Goal: Transaction & Acquisition: Book appointment/travel/reservation

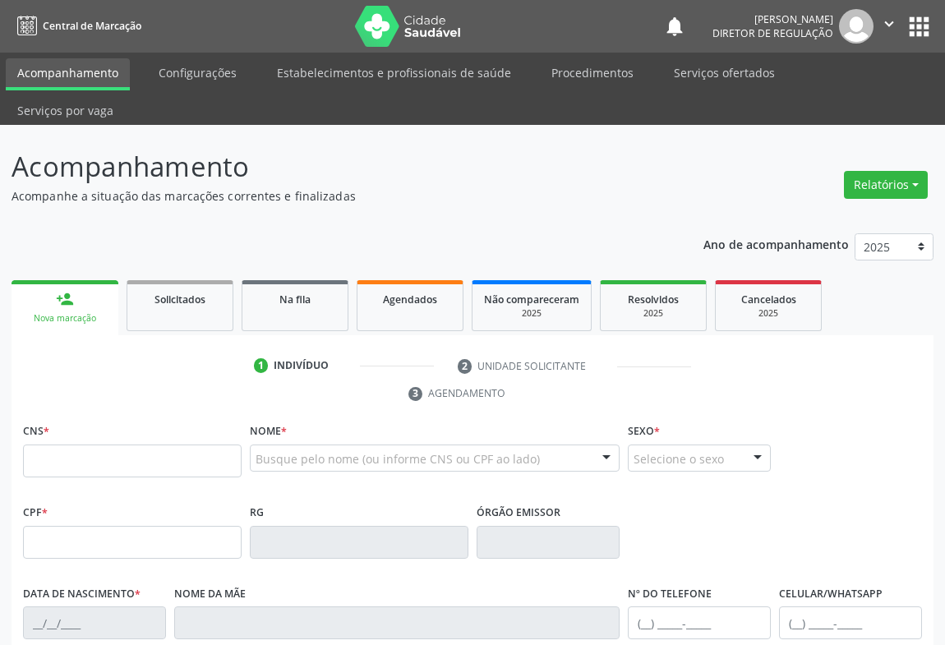
click at [71, 444] on input "text" at bounding box center [132, 460] width 218 height 33
type input "707 4020 5231 0574"
type input "643620369"
type input "SP"
type input "[DATE]"
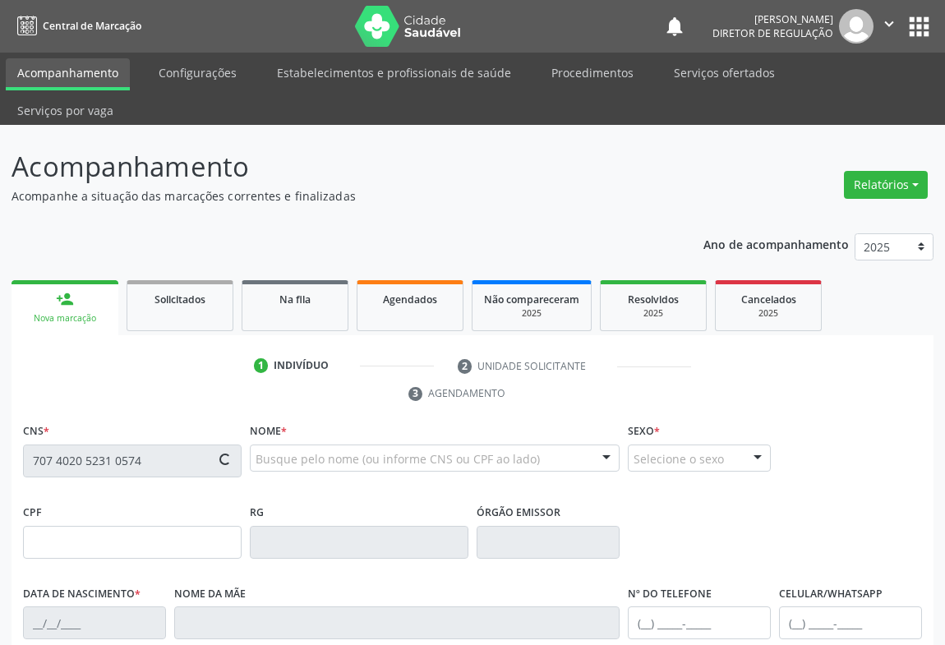
type input "[PHONE_NUMBER]"
type input "472.594.265-00"
type input "S/N"
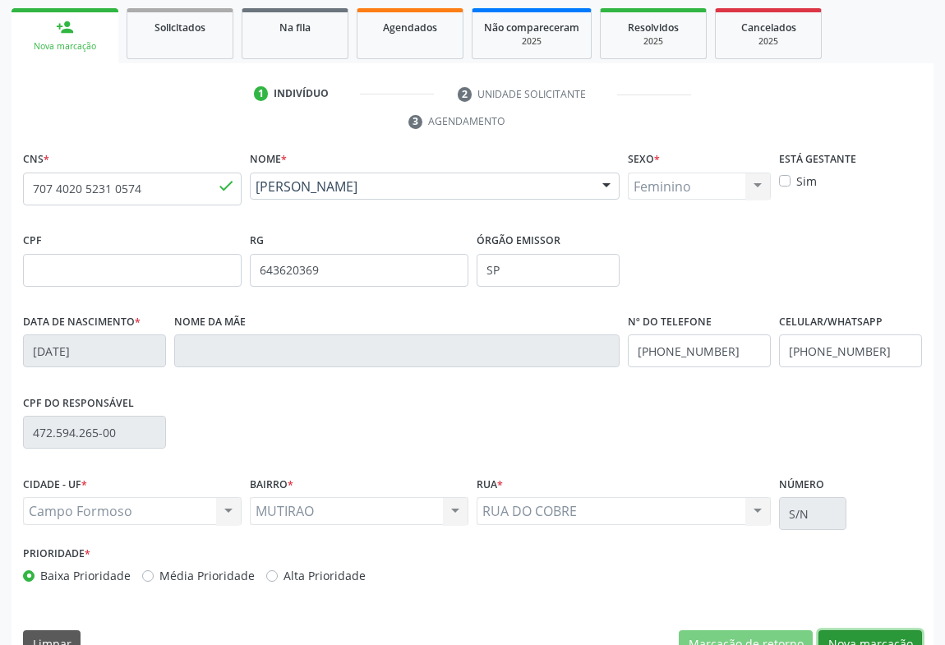
click at [895, 630] on button "Nova marcação" at bounding box center [869, 644] width 103 height 28
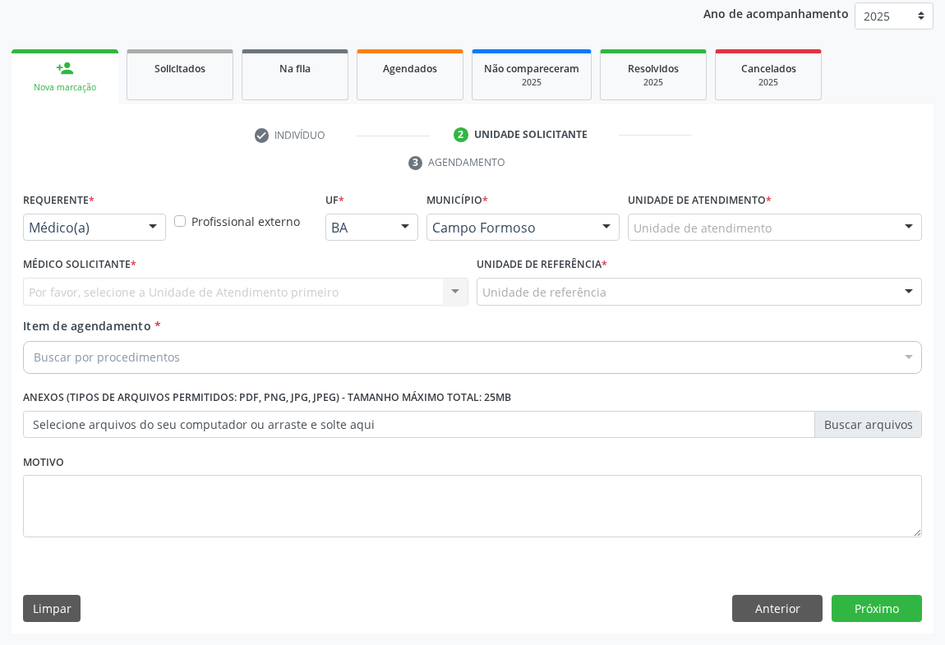
scroll to position [195, 0]
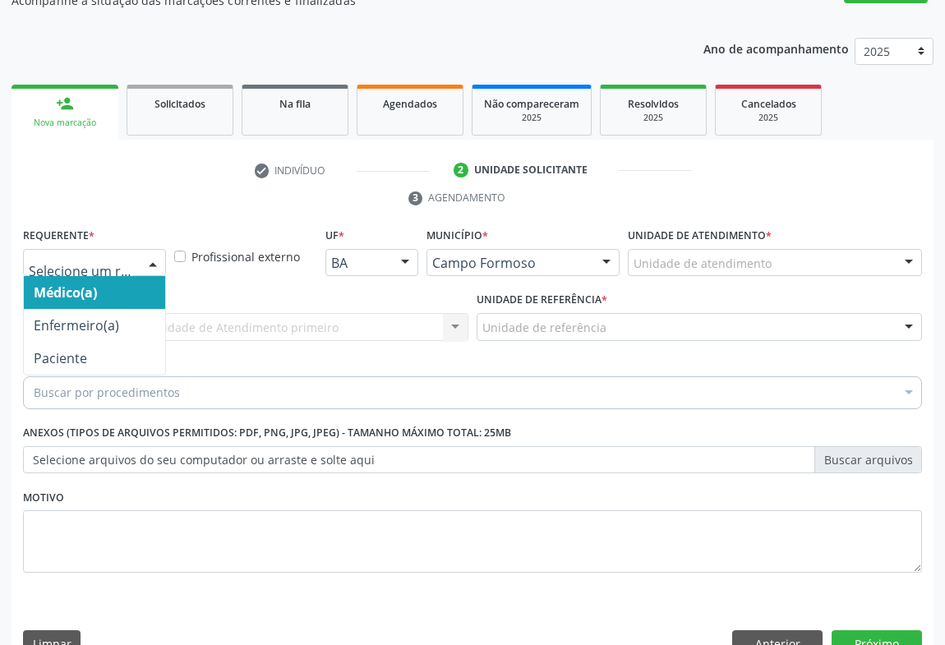
drag, startPoint x: 131, startPoint y: 234, endPoint x: 114, endPoint y: 287, distance: 56.1
click at [131, 249] on div at bounding box center [94, 263] width 143 height 28
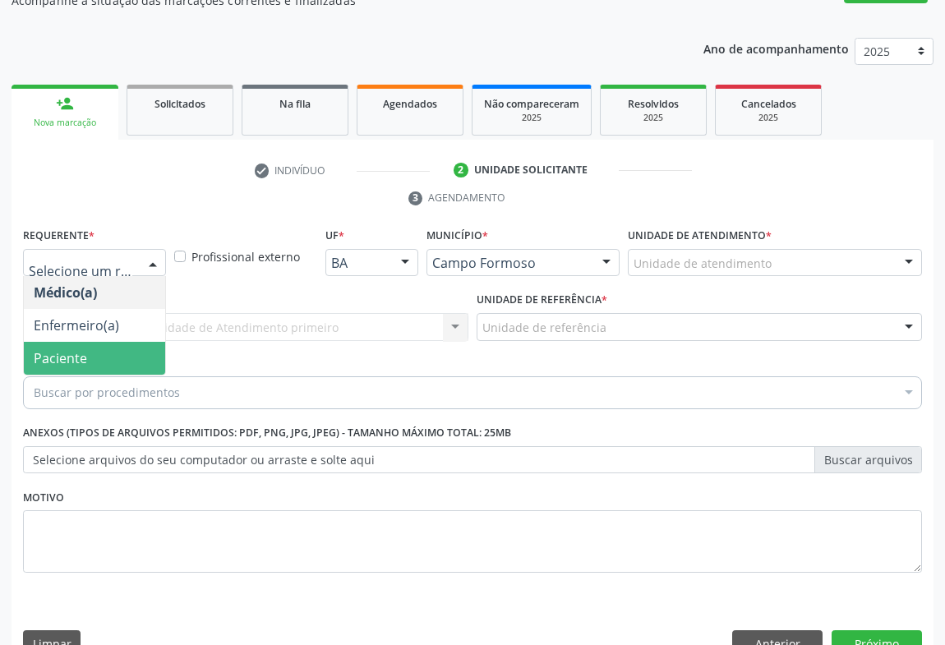
drag, startPoint x: 109, startPoint y: 305, endPoint x: 110, endPoint y: 320, distance: 15.6
click at [110, 320] on ul "Médico(a) Enfermeiro(a) Paciente Nenhum resultado encontrado para: " " Não há n…" at bounding box center [94, 325] width 141 height 99
drag, startPoint x: 110, startPoint y: 320, endPoint x: 172, endPoint y: 302, distance: 65.0
click at [112, 342] on span "Paciente" at bounding box center [94, 358] width 141 height 33
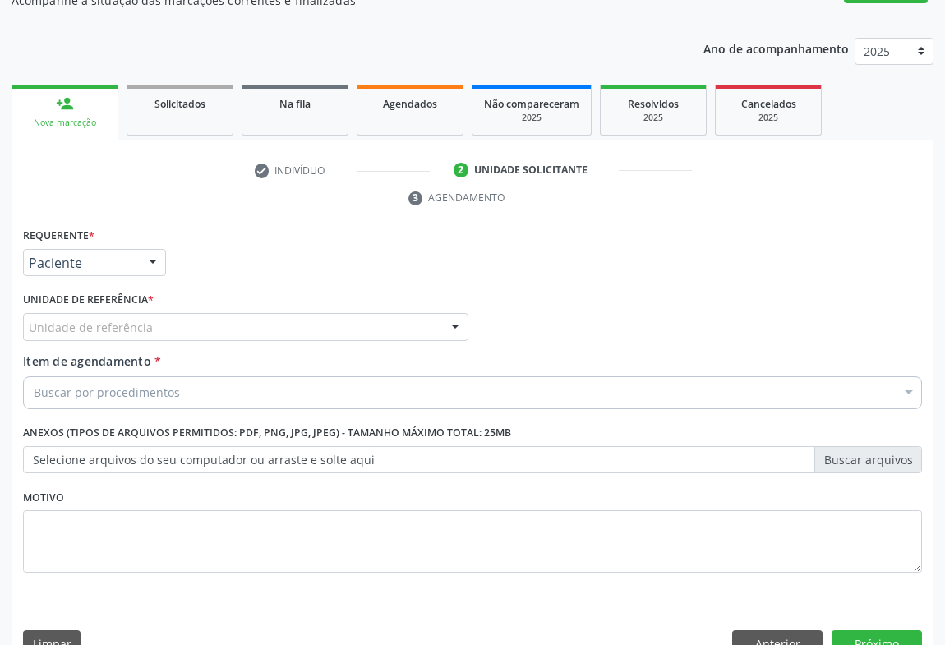
click at [223, 313] on div "Unidade de referência" at bounding box center [245, 327] width 445 height 28
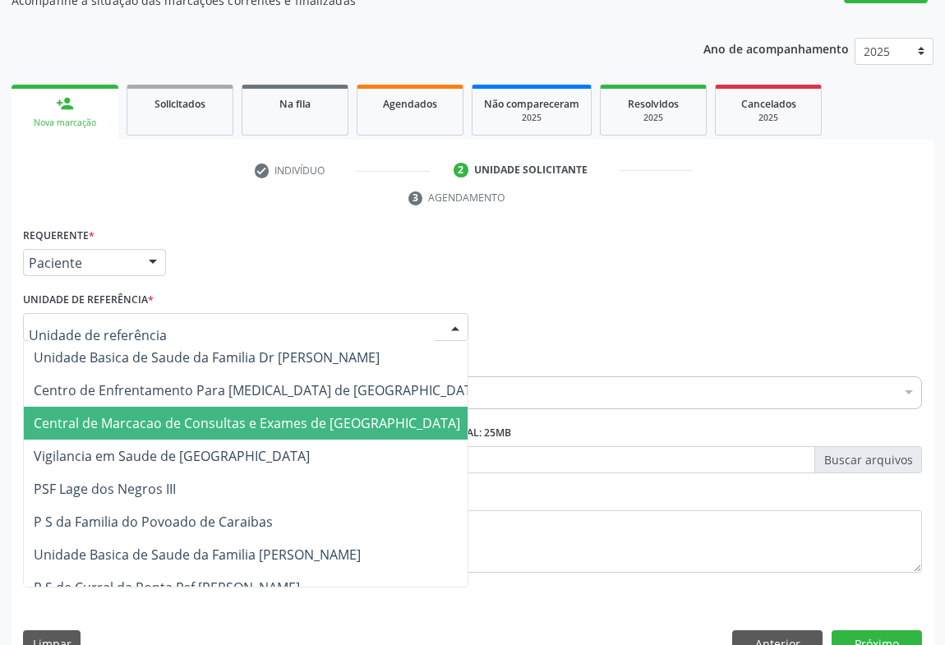
click at [207, 414] on span "Central de Marcacao de Consultas e Exames de [GEOGRAPHIC_DATA]" at bounding box center [247, 423] width 426 height 18
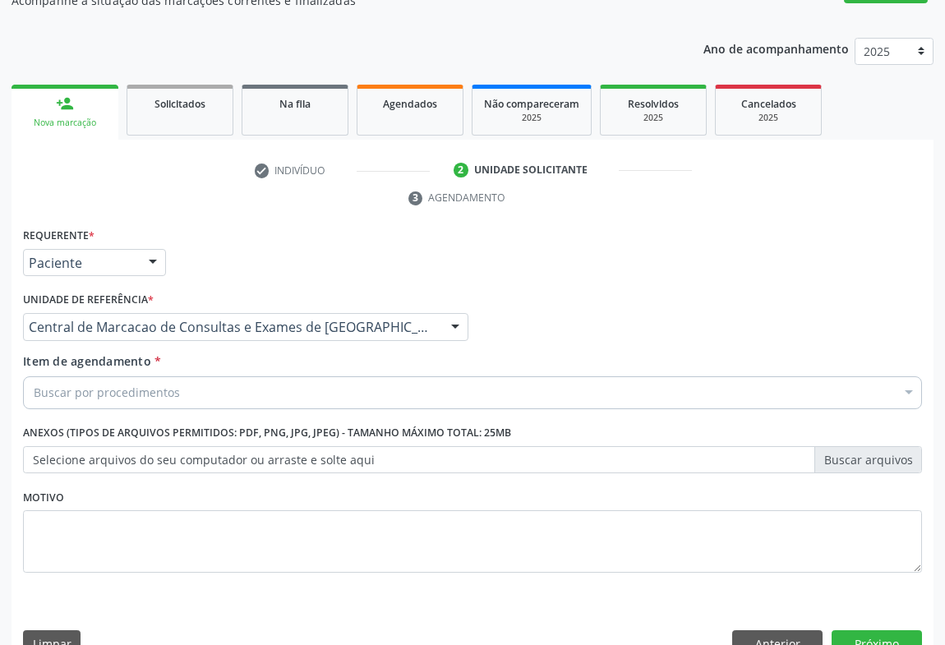
click at [233, 376] on div "Buscar por procedimentos" at bounding box center [472, 392] width 899 height 33
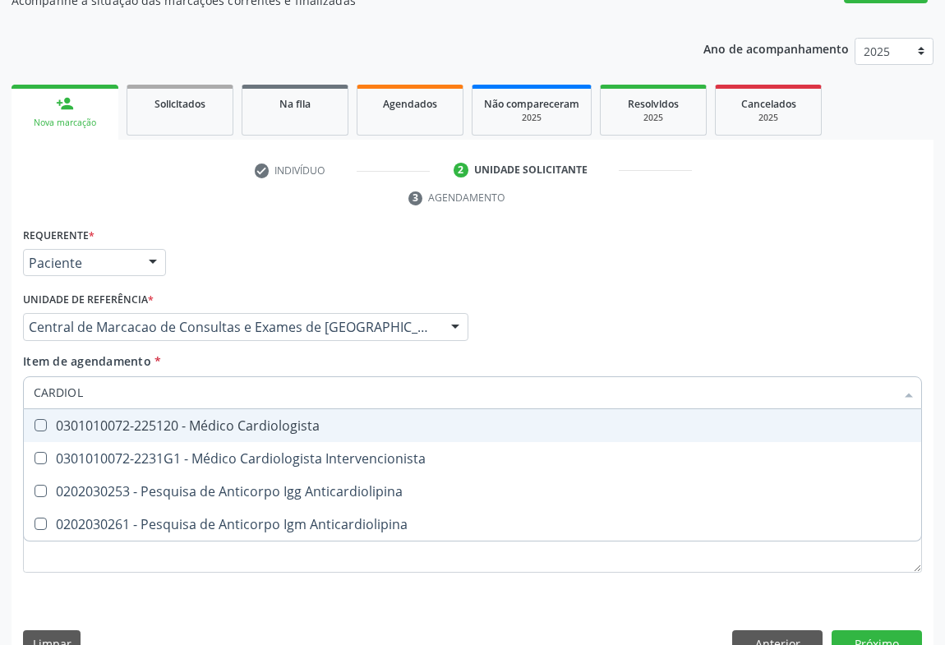
type input "CARDIOLO"
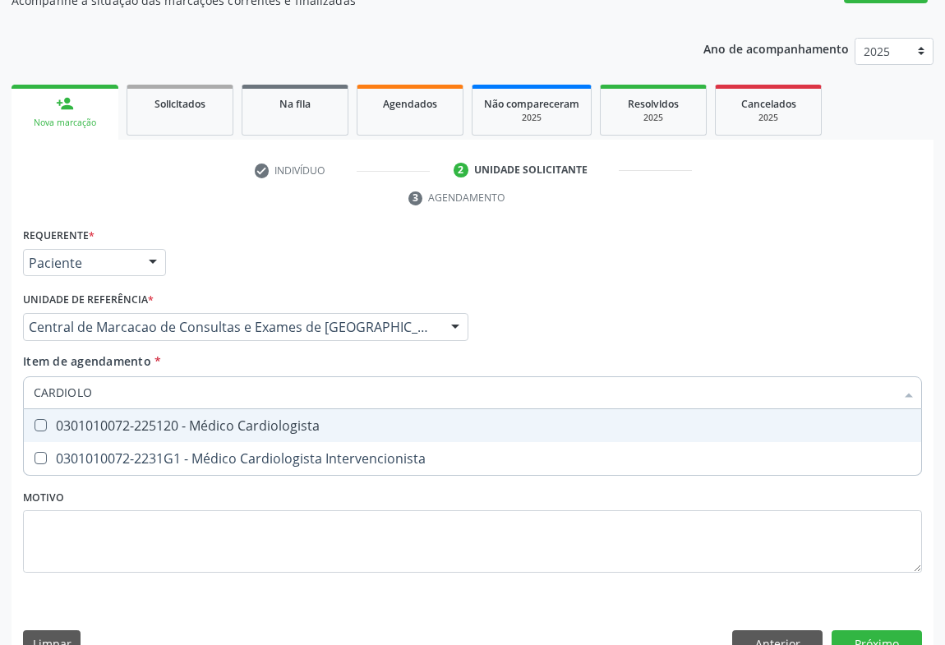
click at [228, 419] on div "0301010072-225120 - Médico Cardiologista" at bounding box center [472, 425] width 877 height 13
checkbox Cardiologista "true"
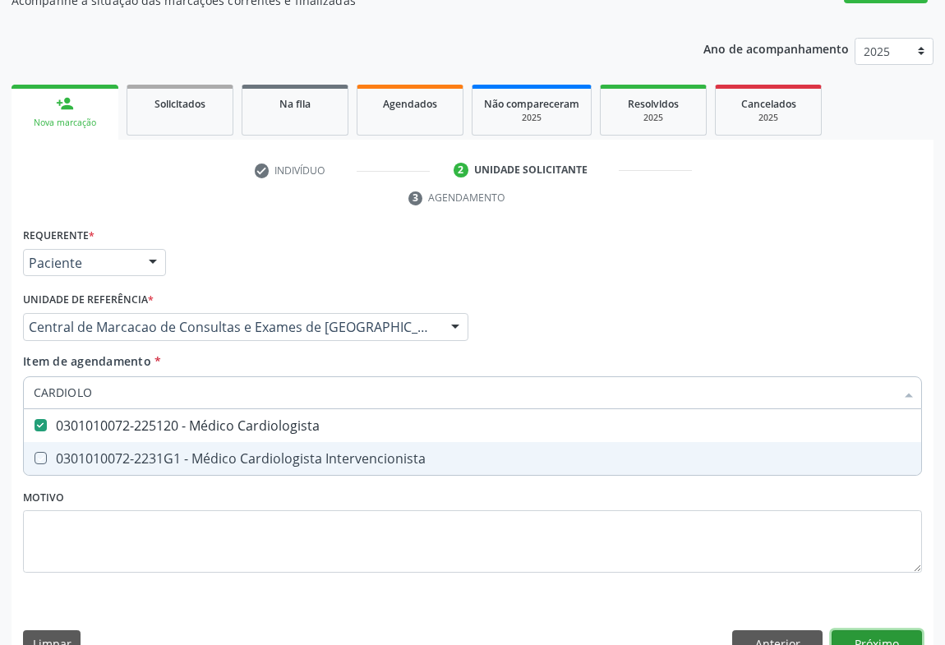
click at [862, 597] on div "Requerente * Paciente Médico(a) Enfermeiro(a) Paciente Nenhum resultado encontr…" at bounding box center [472, 446] width 922 height 446
checkbox Intervencionista "true"
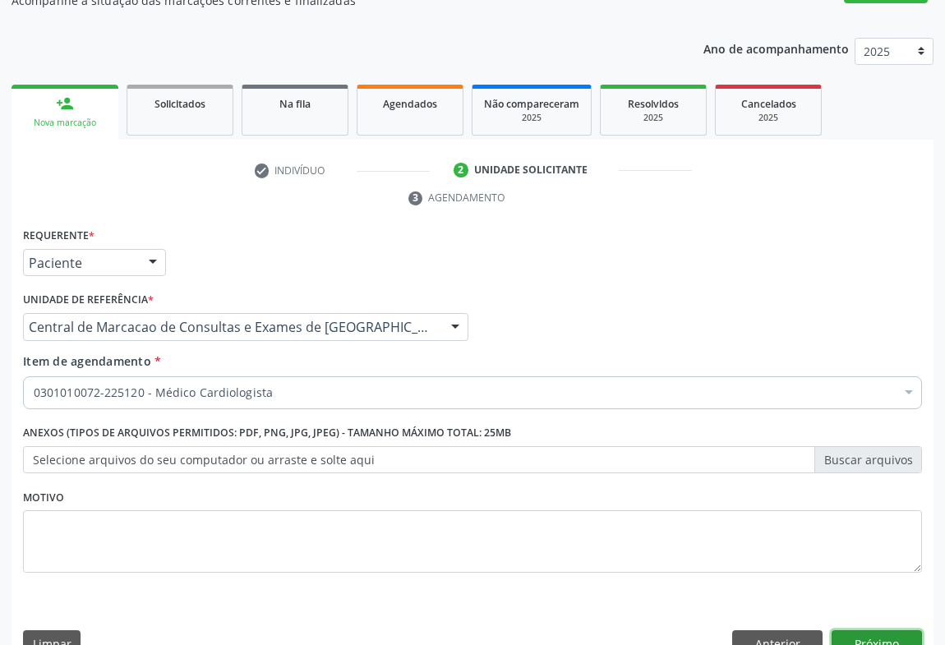
click at [878, 630] on button "Próximo" at bounding box center [876, 644] width 90 height 28
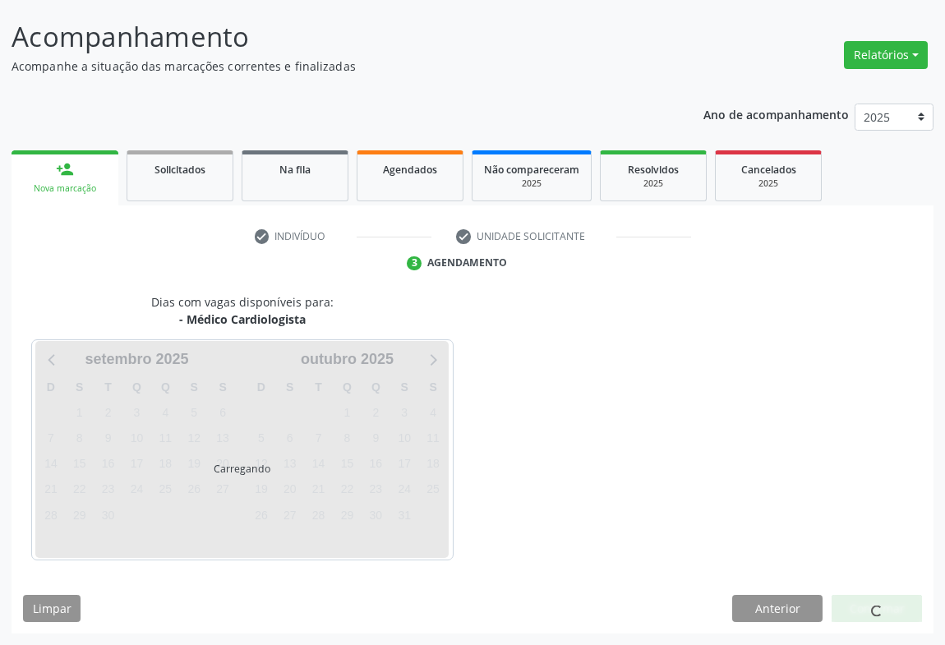
scroll to position [94, 0]
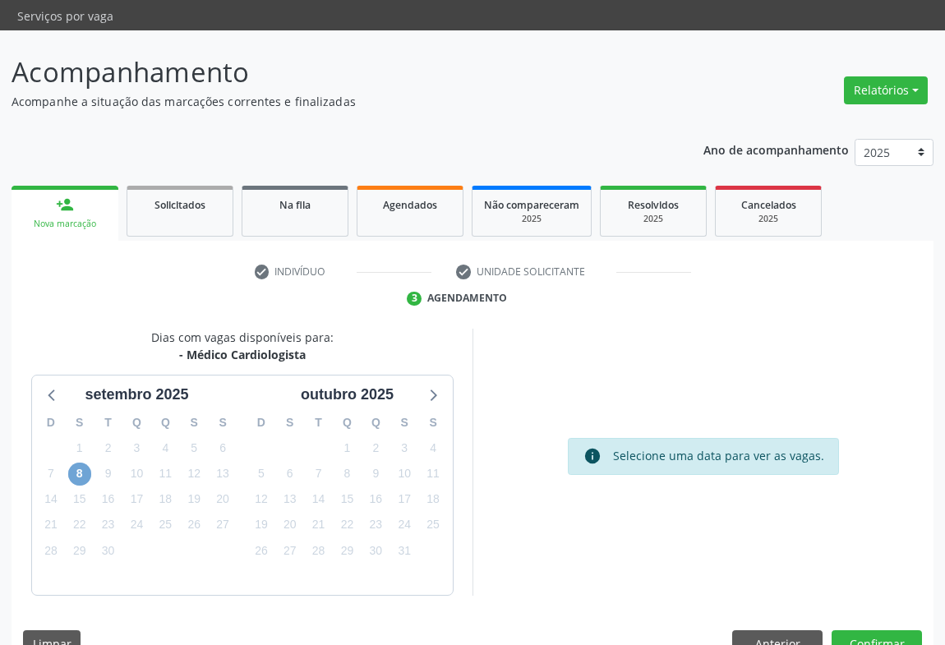
click at [86, 462] on span "8" at bounding box center [79, 473] width 23 height 23
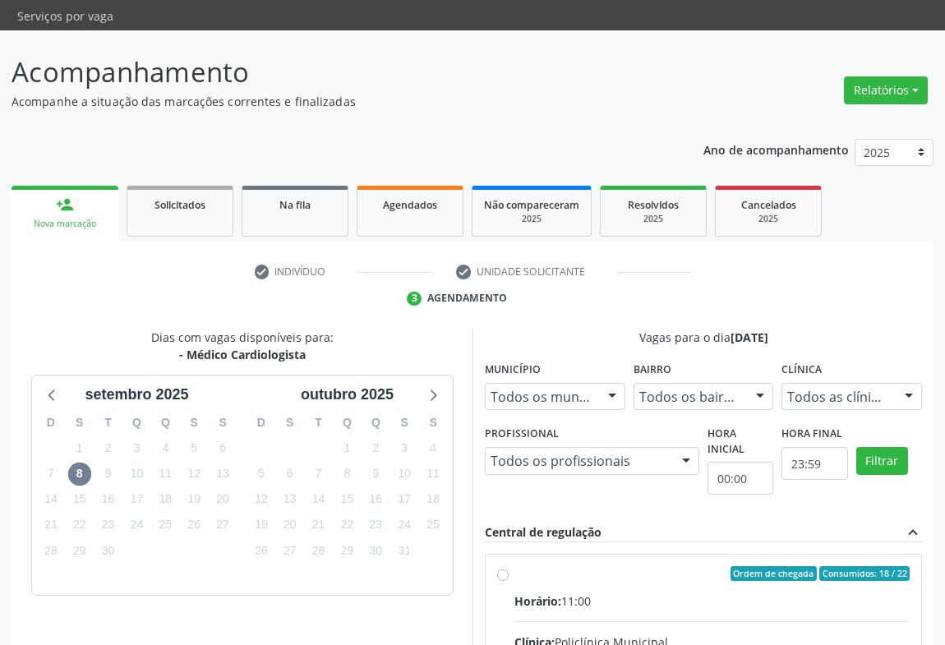
drag, startPoint x: 692, startPoint y: 563, endPoint x: 879, endPoint y: 560, distance: 186.5
click at [702, 592] on div "Horário: 11:00" at bounding box center [711, 600] width 395 height 17
click at [508, 566] on input "Ordem de chegada Consumidos: 18 / 22 Horário: 11:00 Clínica: Policlínica Munici…" at bounding box center [502, 573] width 11 height 15
radio input "true"
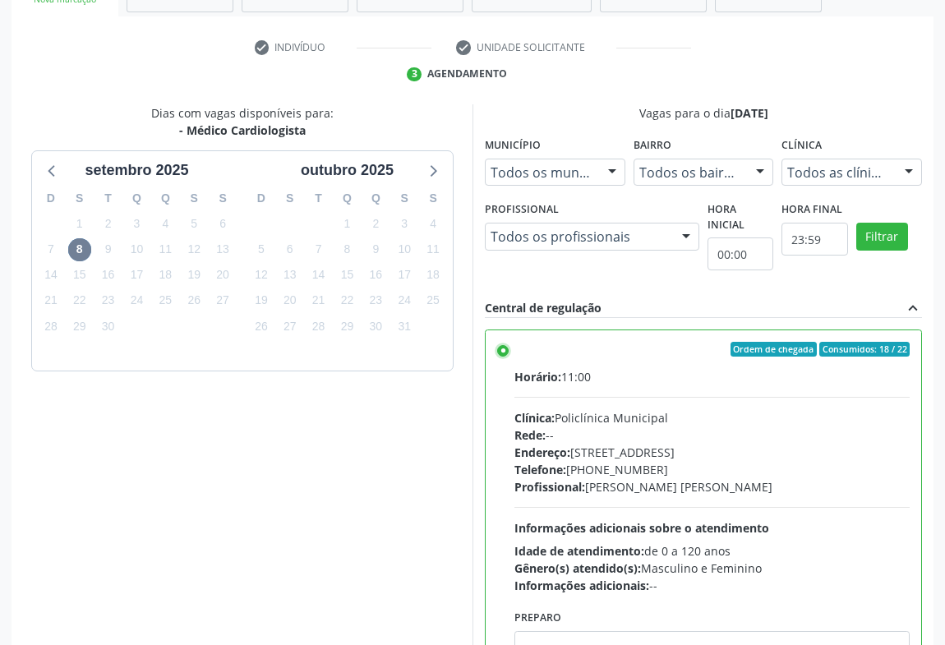
scroll to position [370, 0]
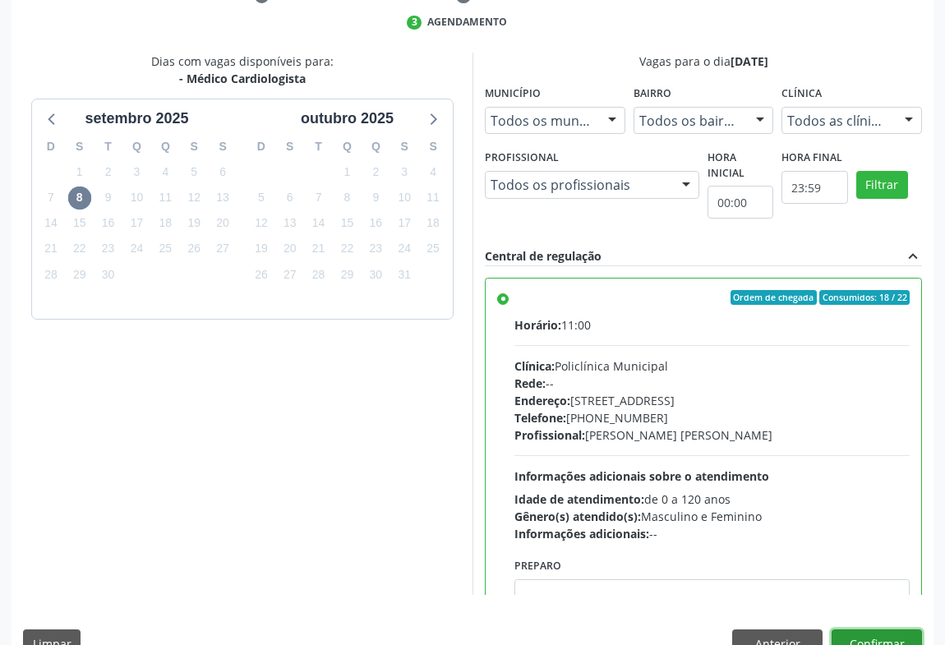
click at [862, 629] on button "Confirmar" at bounding box center [876, 643] width 90 height 28
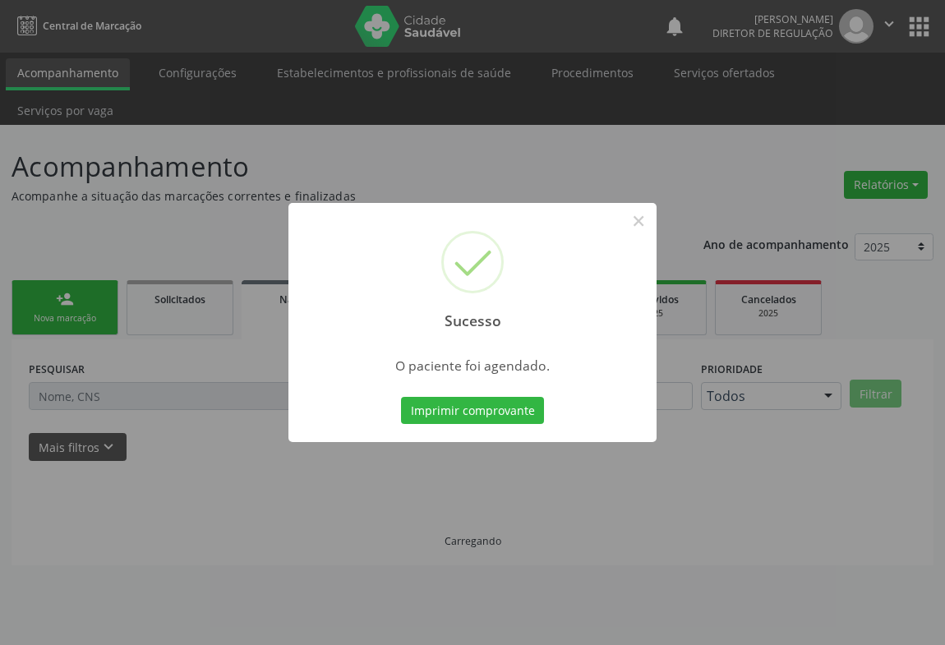
scroll to position [0, 0]
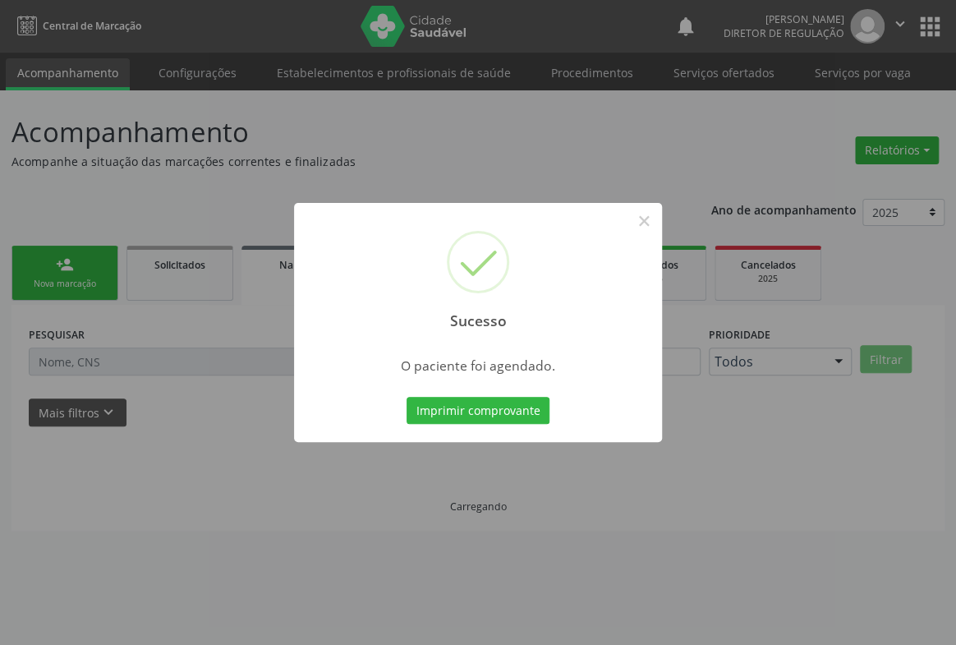
click at [407, 397] on button "Imprimir comprovante" at bounding box center [478, 411] width 143 height 28
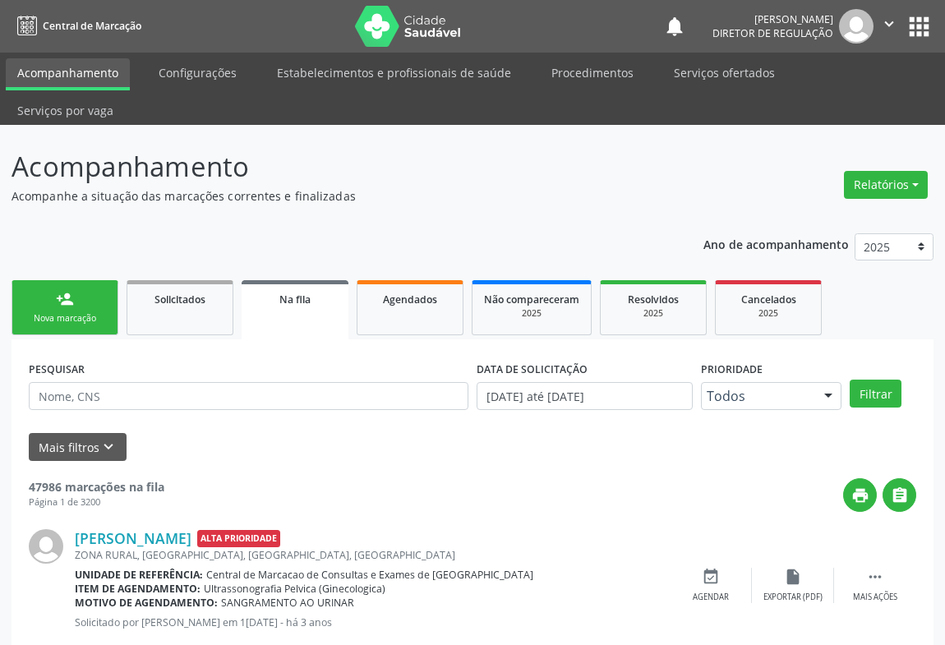
click at [93, 290] on link "person_add Nova marcação" at bounding box center [64, 307] width 107 height 55
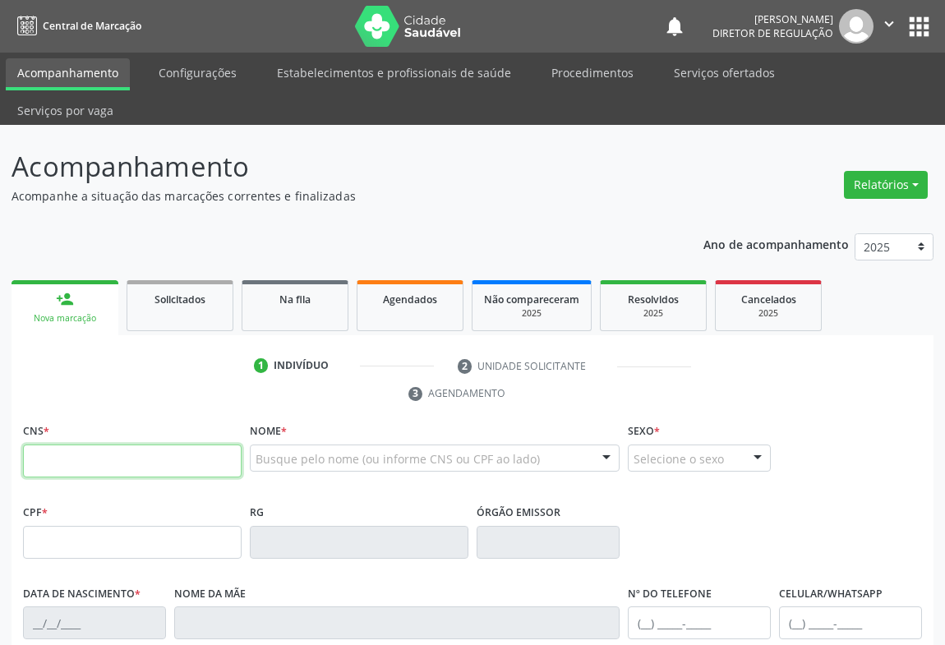
click at [116, 444] on input "text" at bounding box center [132, 460] width 218 height 33
type input "705 0062 8744 4652"
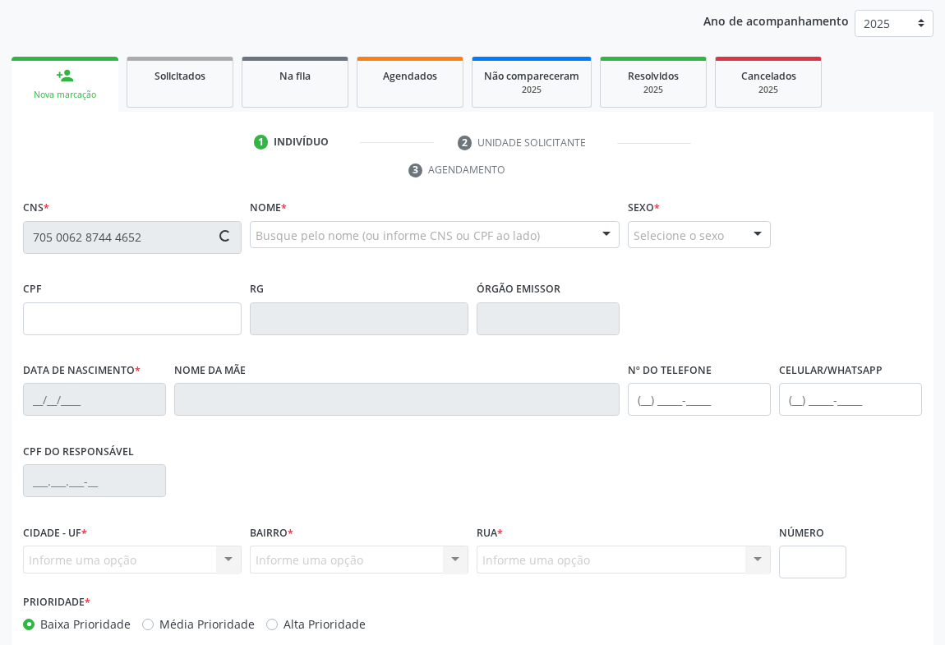
type input "2069276490"
type input "0[DATE]"
type input "069.278.115-32"
type input "S/N"
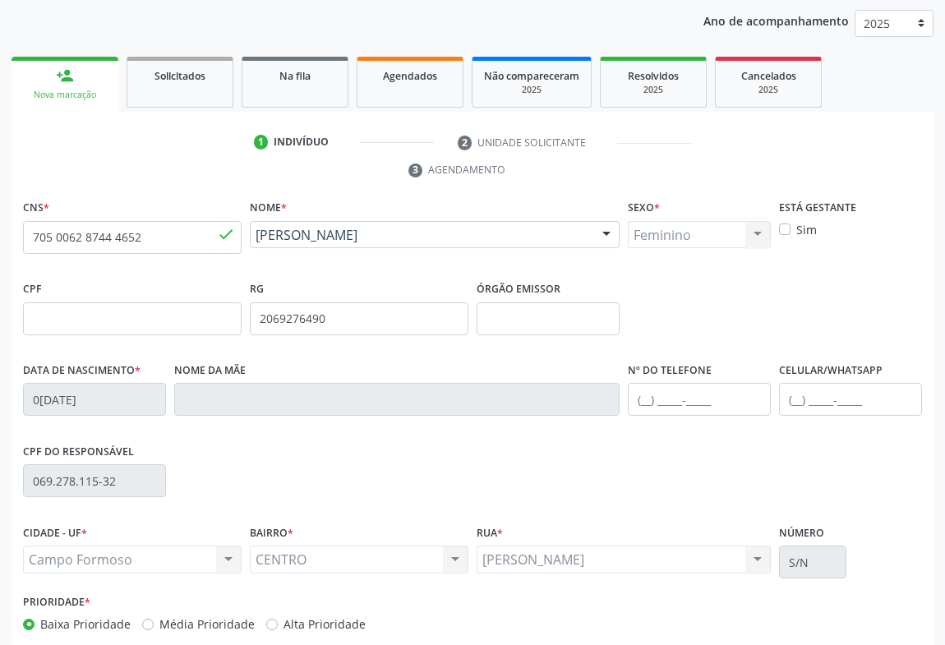
scroll to position [272, 0]
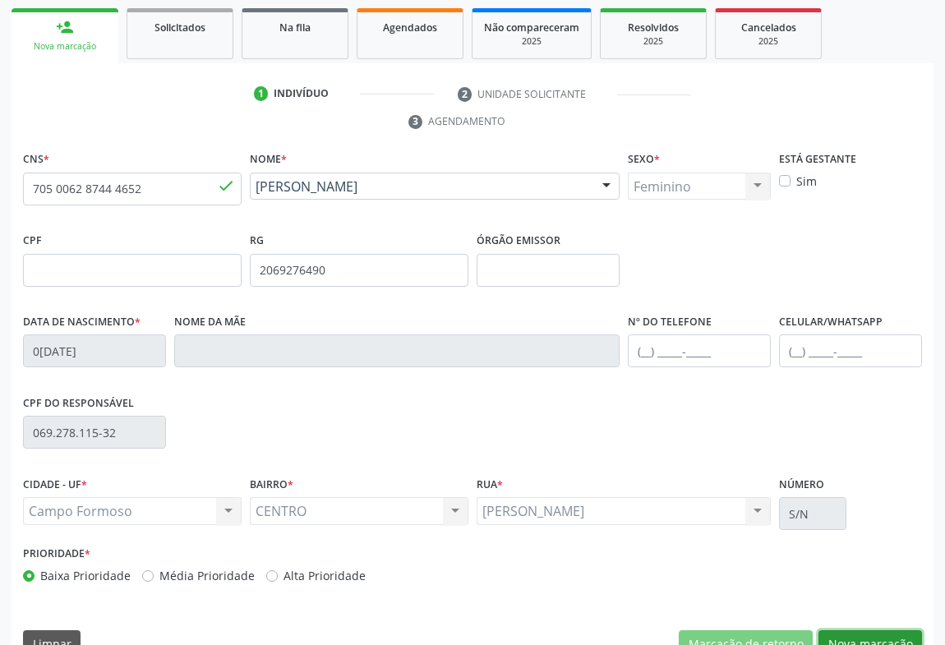
click at [872, 630] on button "Nova marcação" at bounding box center [869, 644] width 103 height 28
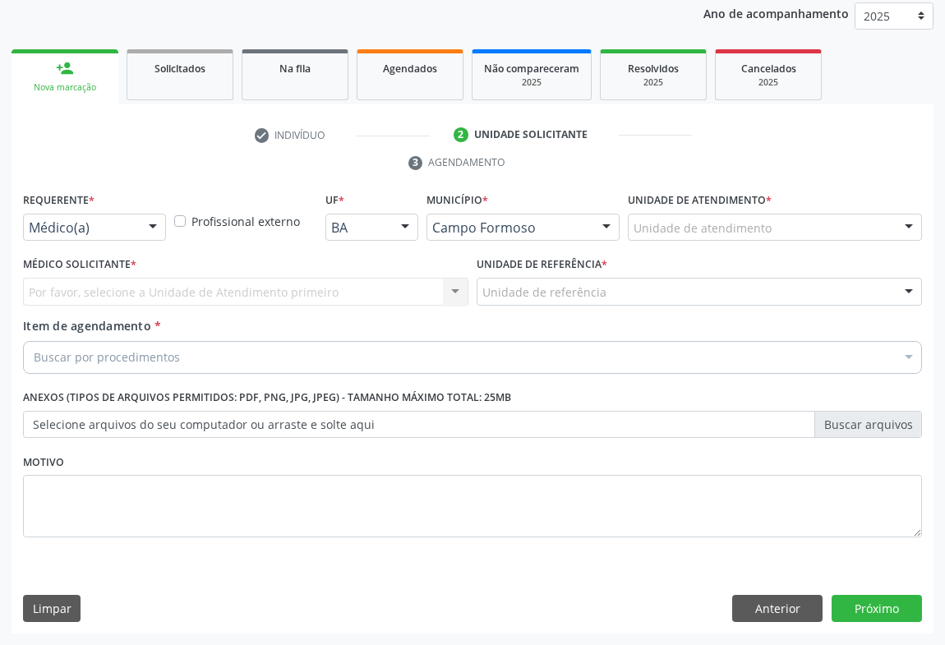
scroll to position [195, 0]
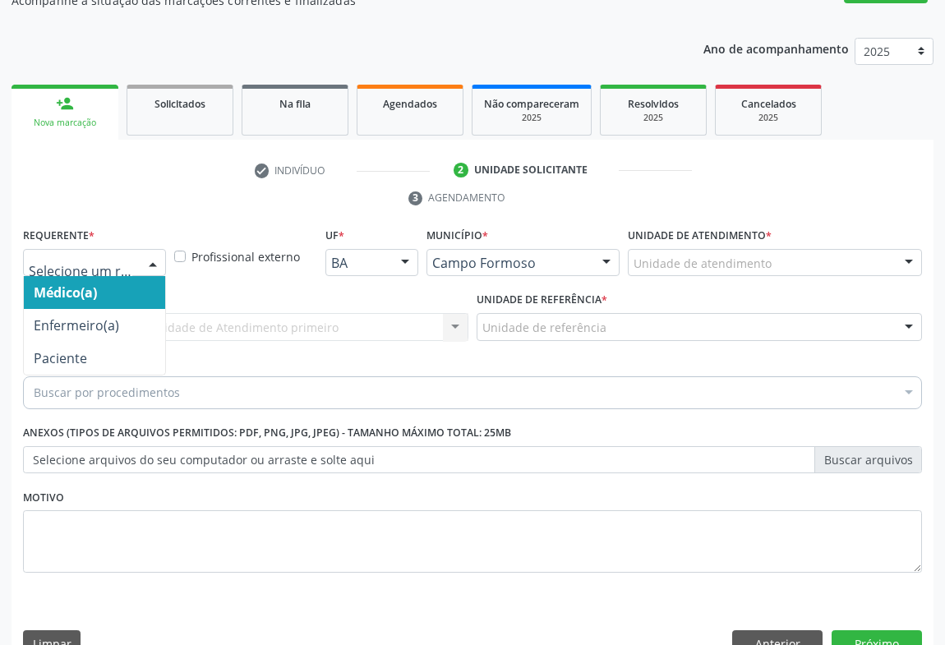
click at [154, 250] on div at bounding box center [152, 264] width 25 height 28
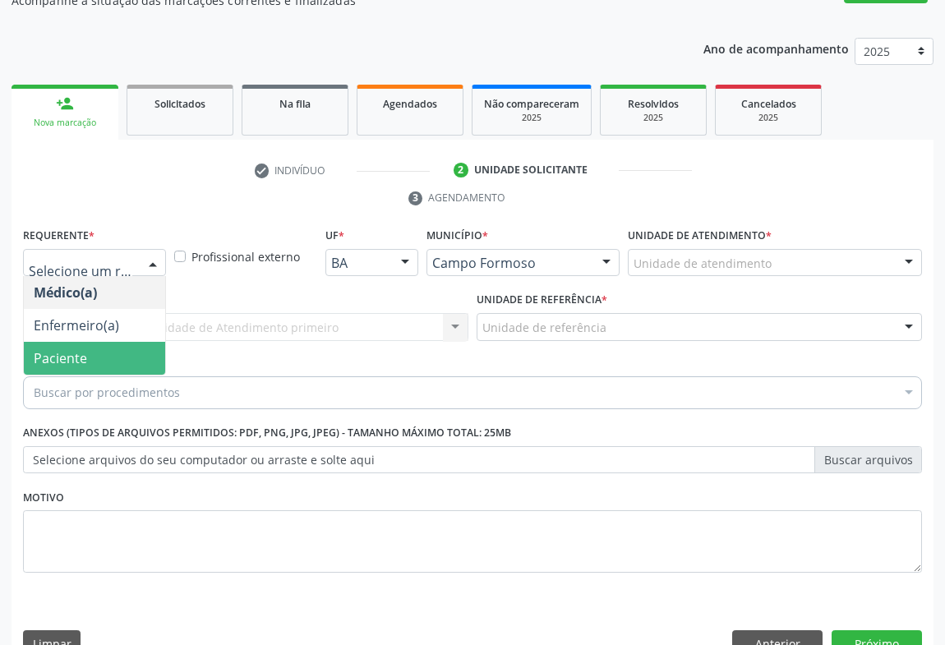
click at [100, 342] on span "Paciente" at bounding box center [94, 358] width 141 height 33
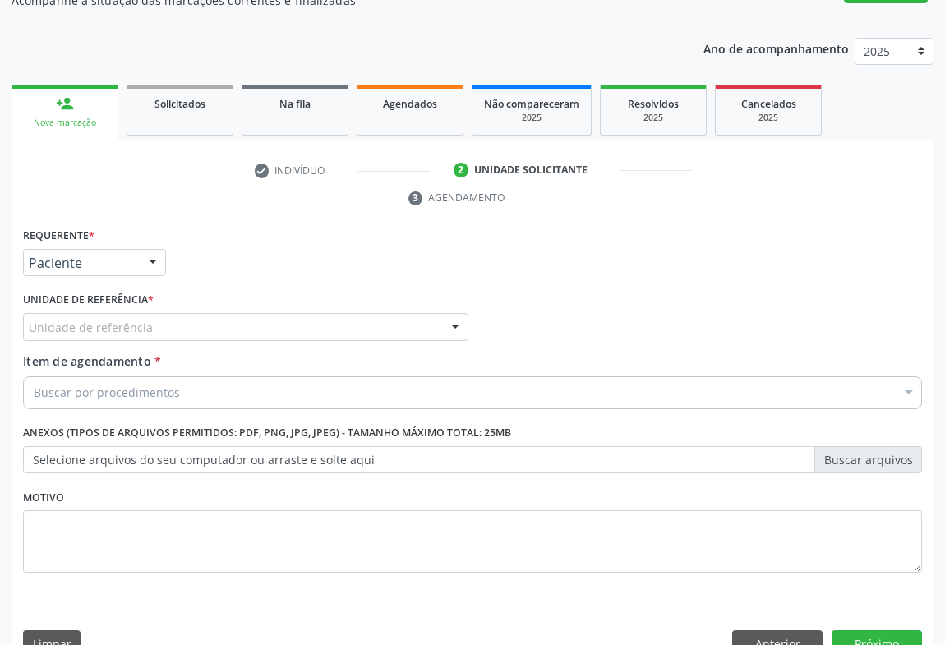
drag, startPoint x: 218, startPoint y: 301, endPoint x: 222, endPoint y: 335, distance: 34.7
click at [219, 313] on div "Unidade de referência" at bounding box center [245, 327] width 445 height 28
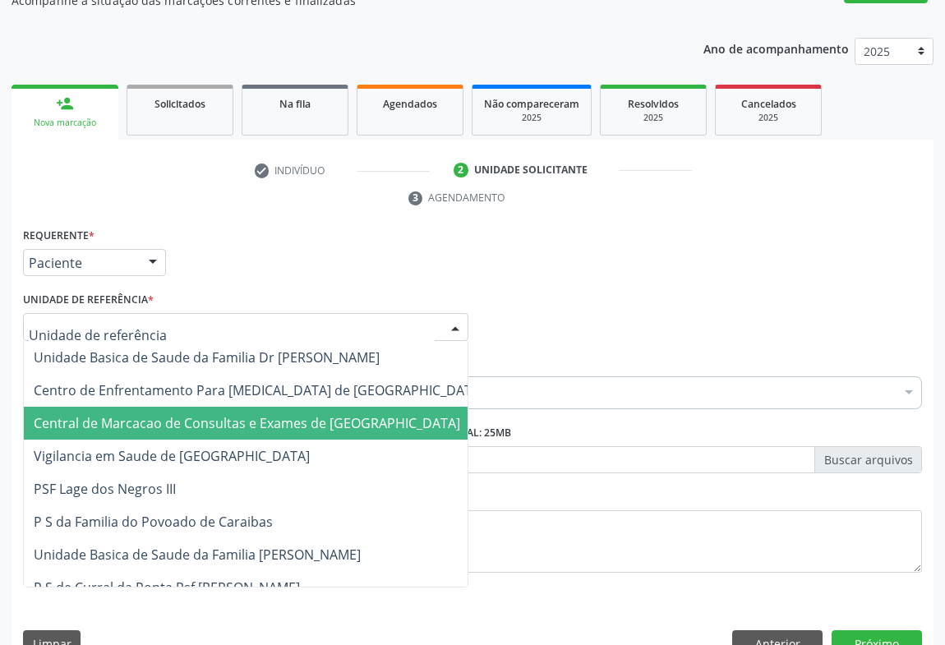
drag, startPoint x: 222, startPoint y: 363, endPoint x: 224, endPoint y: 379, distance: 15.8
click at [224, 414] on span "Central de Marcacao de Consultas e Exames de [GEOGRAPHIC_DATA]" at bounding box center [247, 423] width 426 height 18
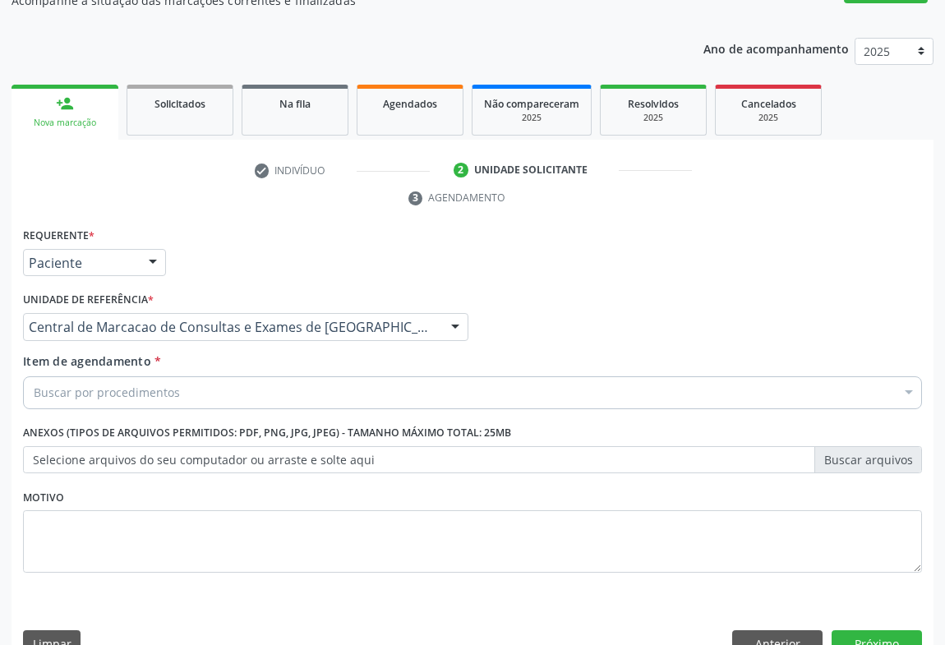
click at [263, 376] on div "Buscar por procedimentos" at bounding box center [472, 392] width 899 height 33
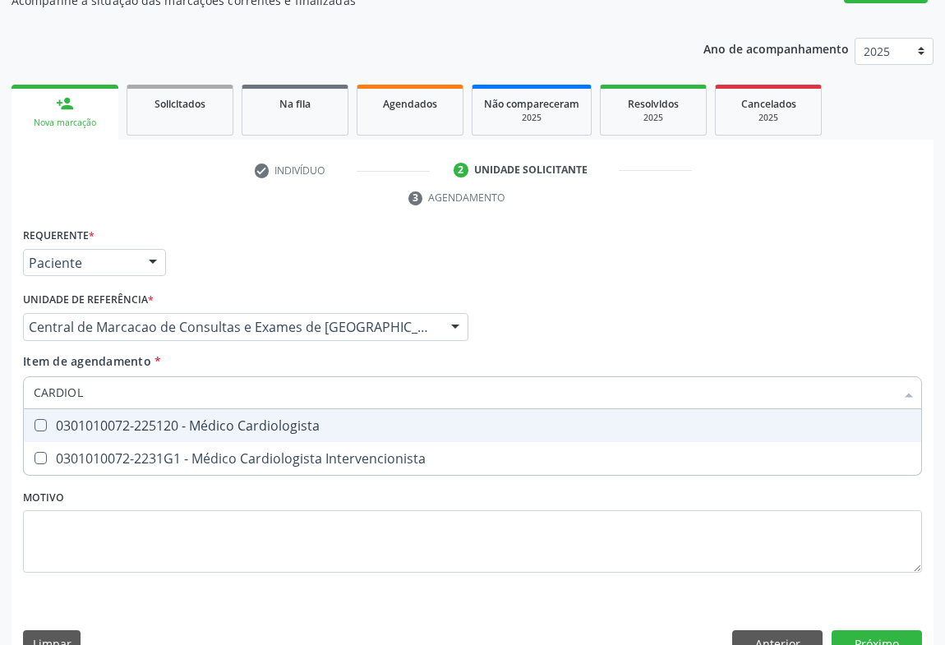
type input "CARDIOLO"
click at [264, 419] on div "0301010072-225120 - Médico Cardiologista" at bounding box center [472, 425] width 877 height 13
checkbox Cardiologista "true"
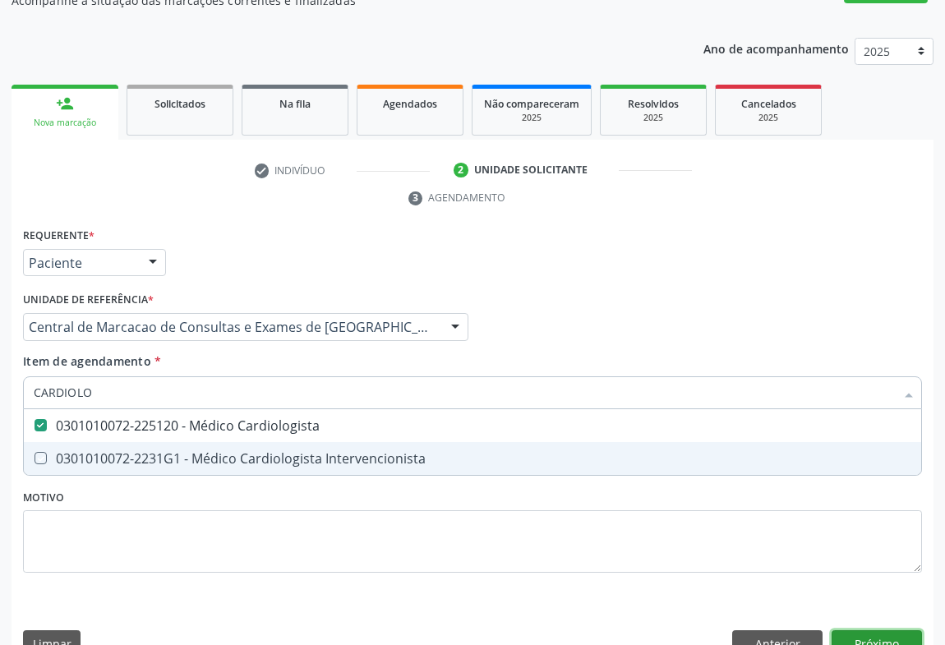
click at [896, 611] on div "Requerente * Paciente Médico(a) Enfermeiro(a) Paciente Nenhum resultado encontr…" at bounding box center [472, 446] width 922 height 446
checkbox Intervencionista "true"
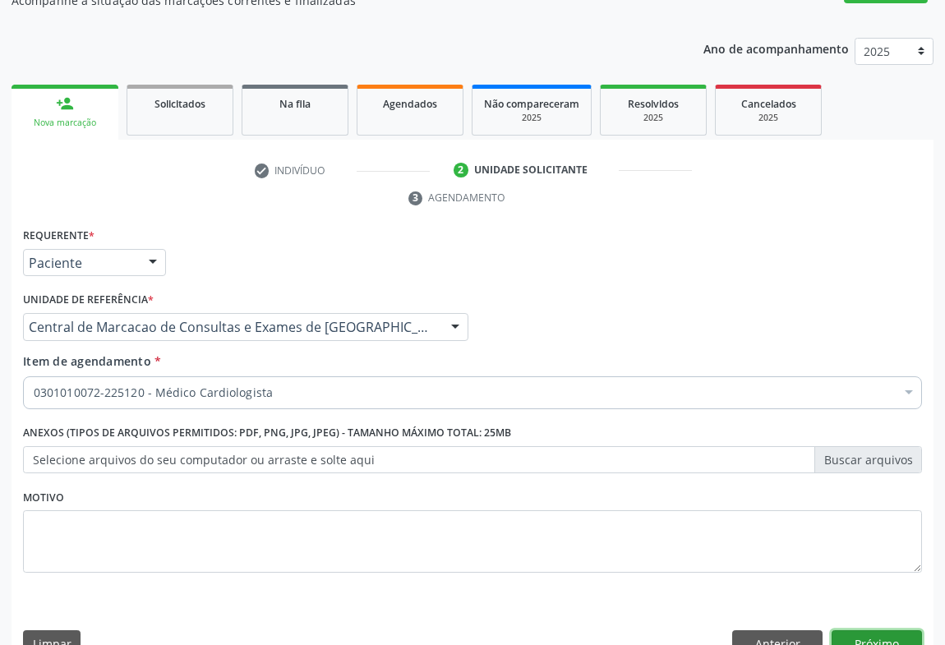
click at [889, 630] on button "Próximo" at bounding box center [876, 644] width 90 height 28
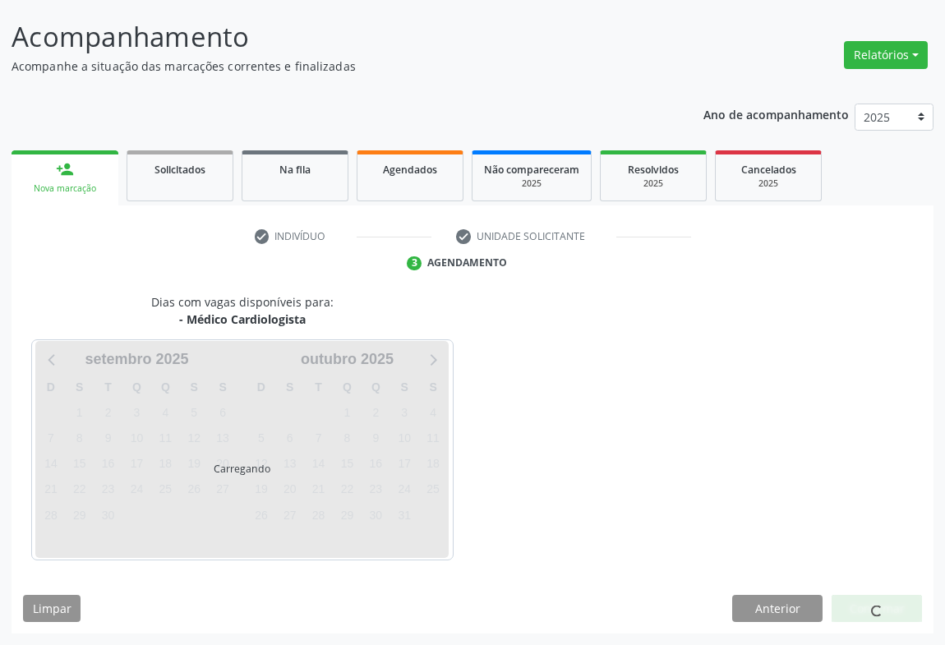
scroll to position [94, 0]
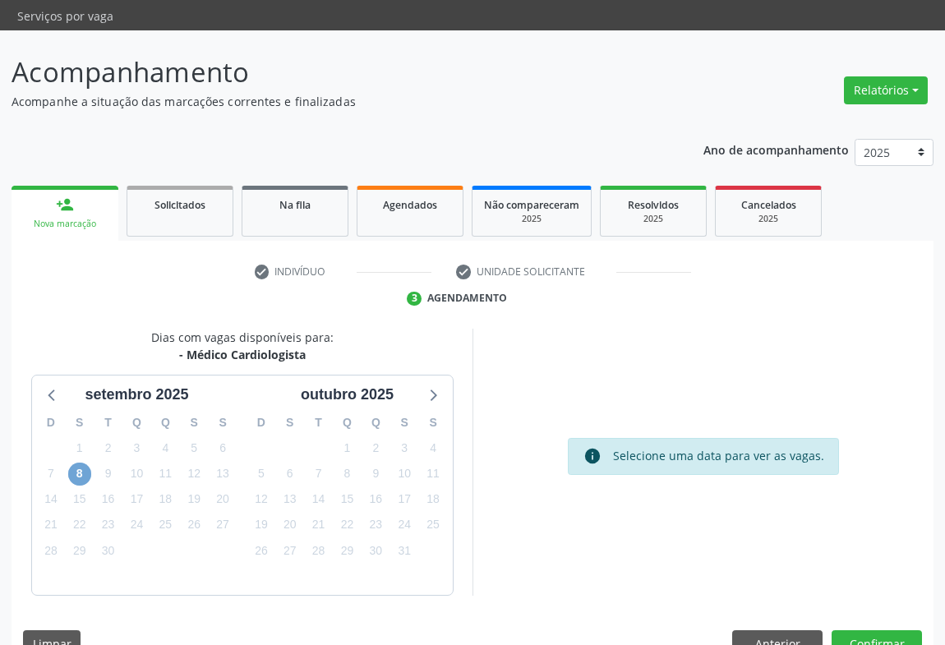
click at [73, 462] on span "8" at bounding box center [79, 473] width 23 height 23
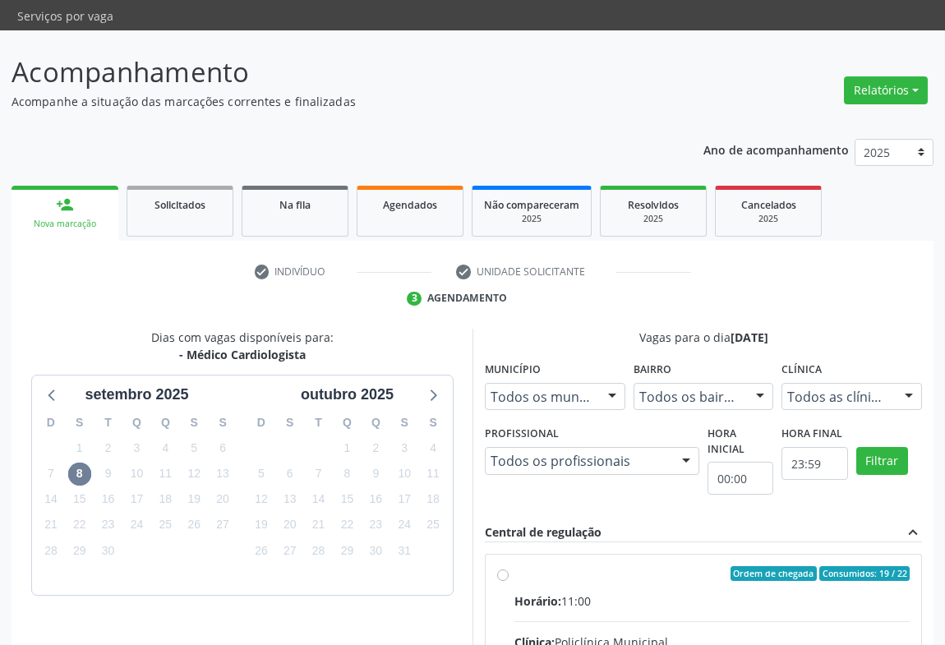
click at [718, 592] on div "Horário: 11:00" at bounding box center [711, 600] width 395 height 17
click at [508, 566] on input "Ordem de chegada Consumidos: 19 / 22 Horário: 11:00 Clínica: Policlínica Munici…" at bounding box center [502, 573] width 11 height 15
radio input "true"
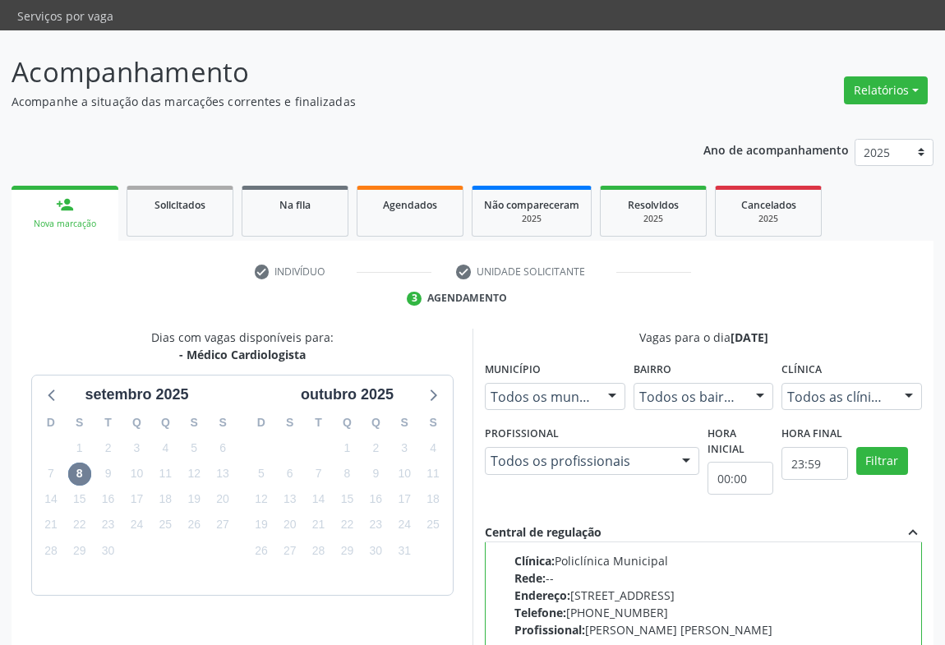
scroll to position [370, 0]
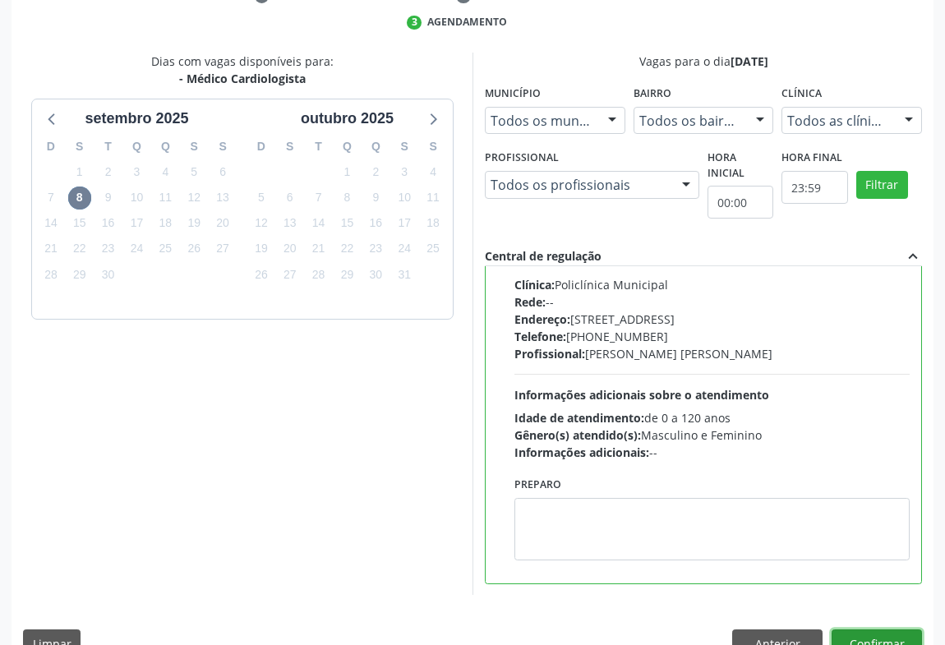
click at [896, 629] on button "Confirmar" at bounding box center [876, 643] width 90 height 28
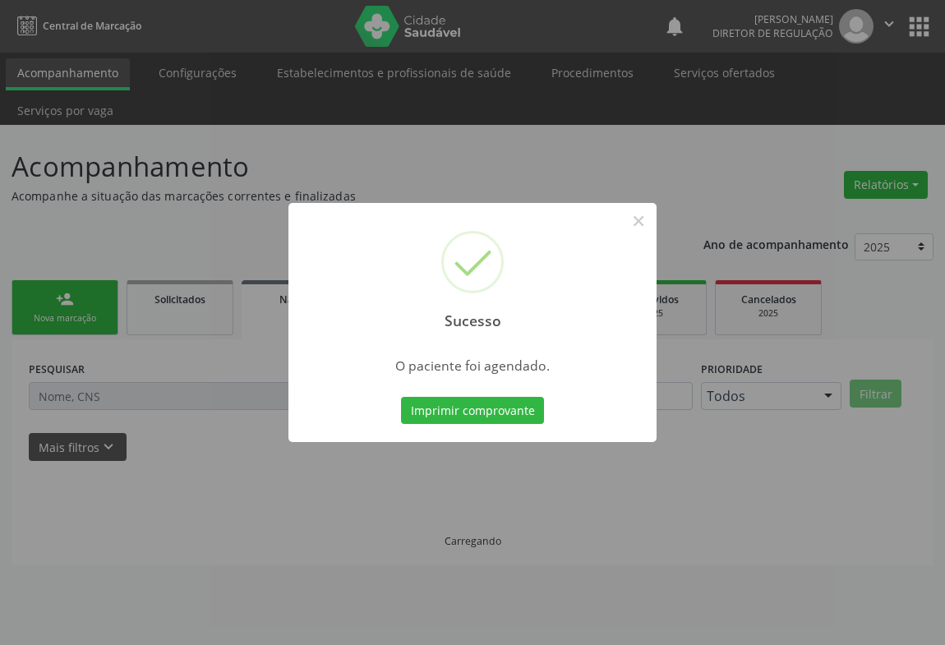
scroll to position [0, 0]
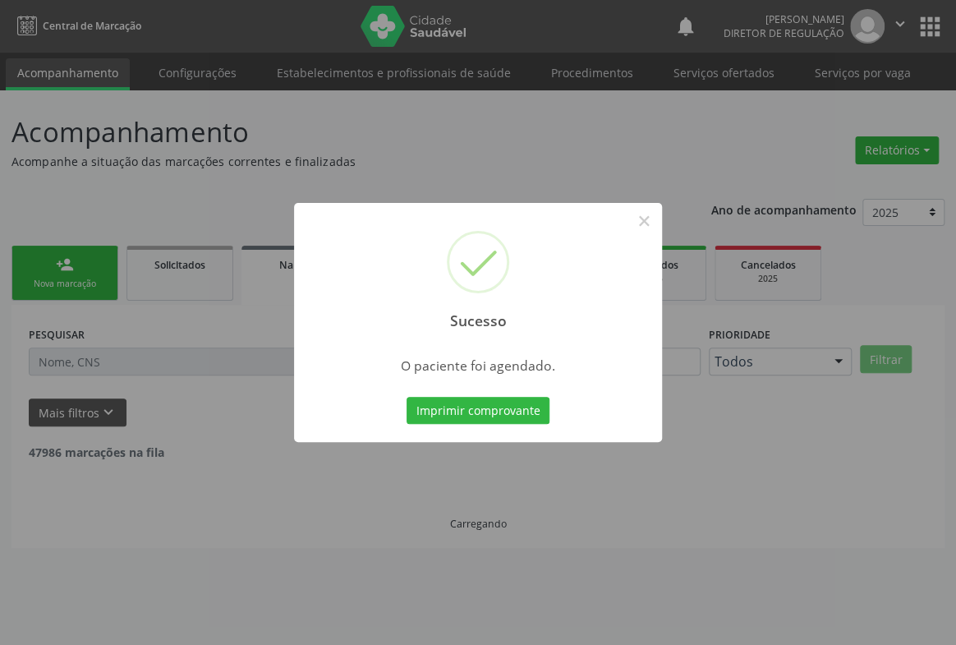
click at [407, 397] on button "Imprimir comprovante" at bounding box center [478, 411] width 143 height 28
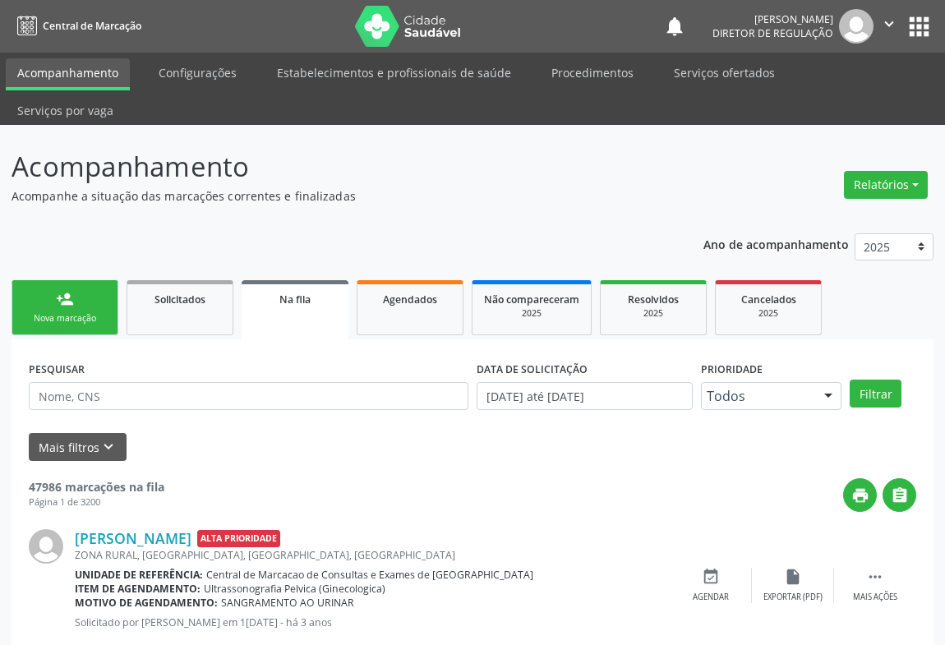
click at [62, 290] on div "person_add" at bounding box center [65, 299] width 18 height 18
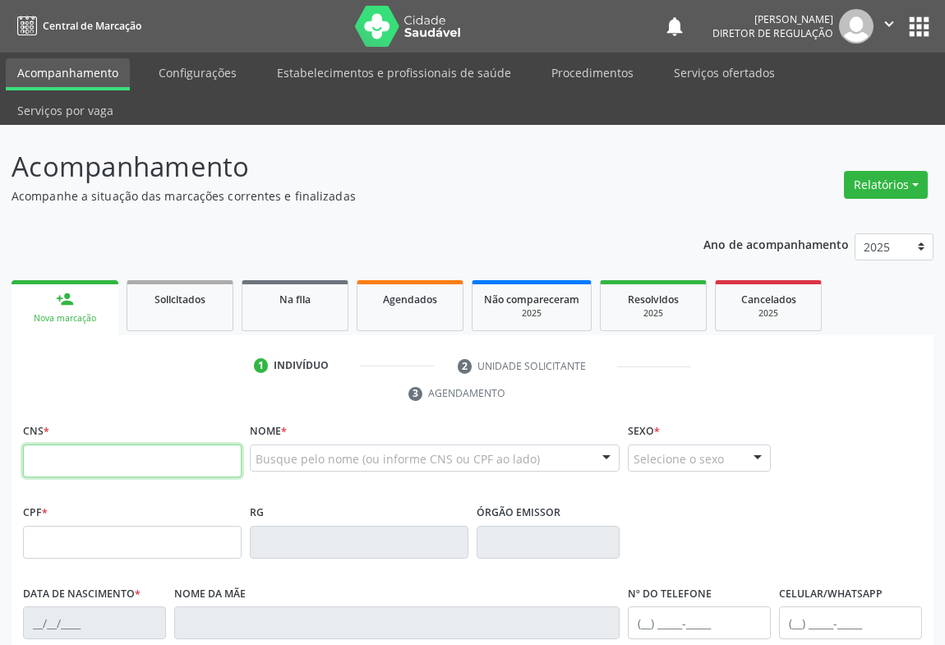
click at [50, 444] on input "text" at bounding box center [132, 460] width 218 height 33
type input "706 2080 4146 2660"
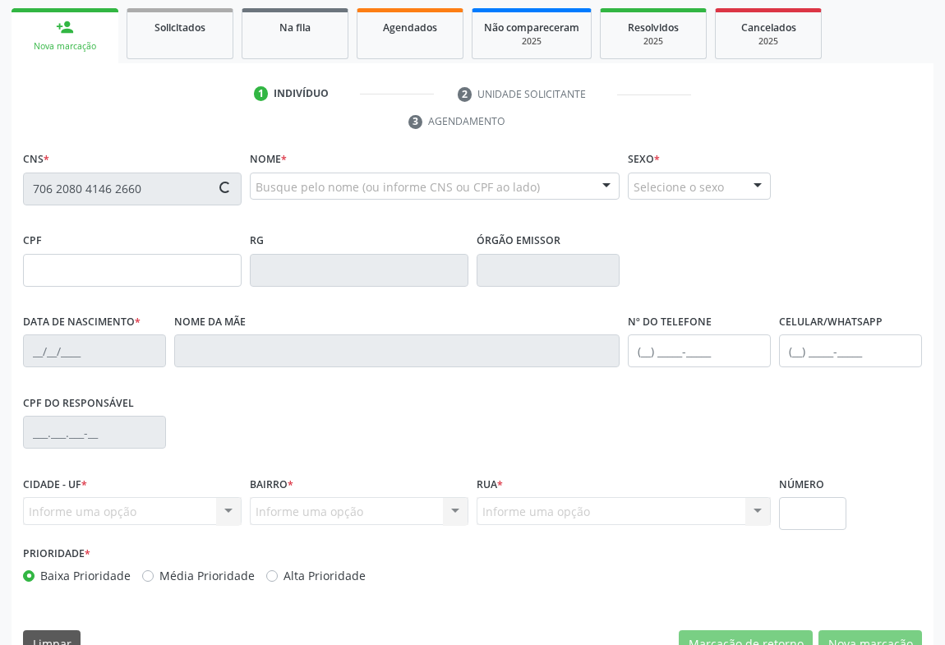
type input "2327933285"
type input "1[DATE]"
type input "[PHONE_NUMBER]"
type input "102.747.505-11"
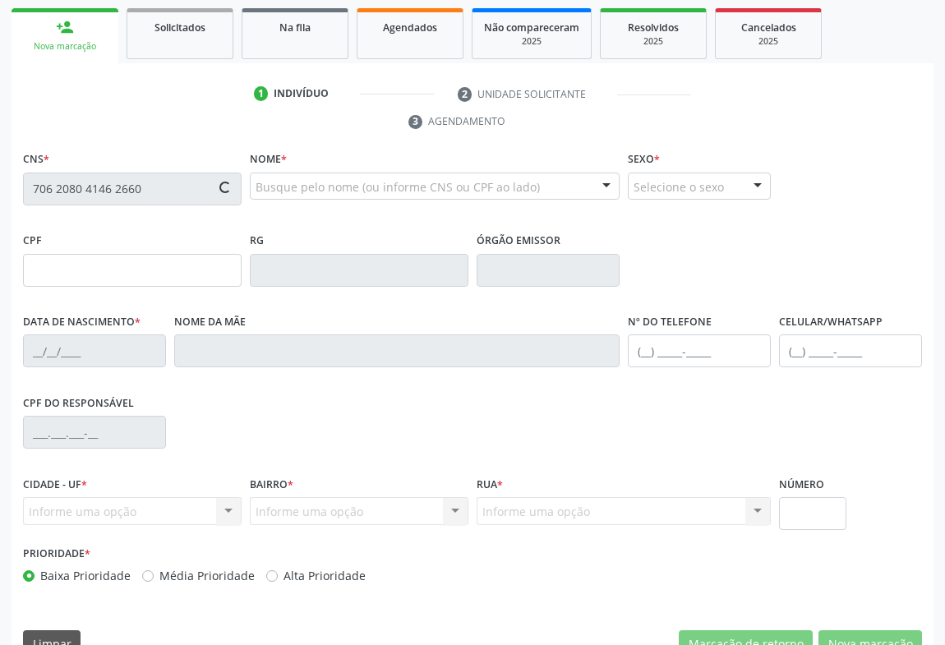
type input "S/N"
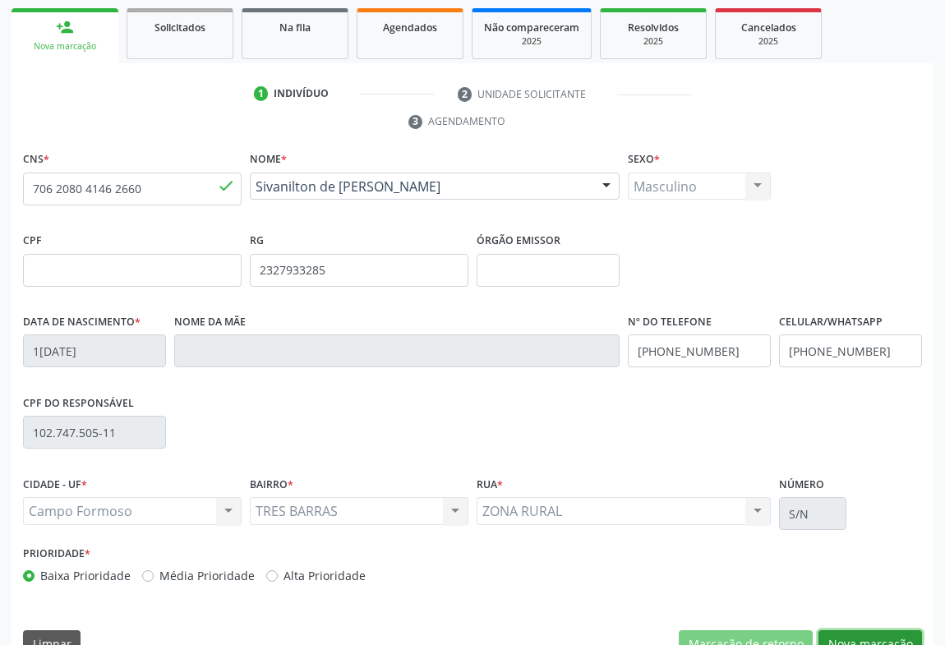
click at [849, 630] on button "Nova marcação" at bounding box center [869, 644] width 103 height 28
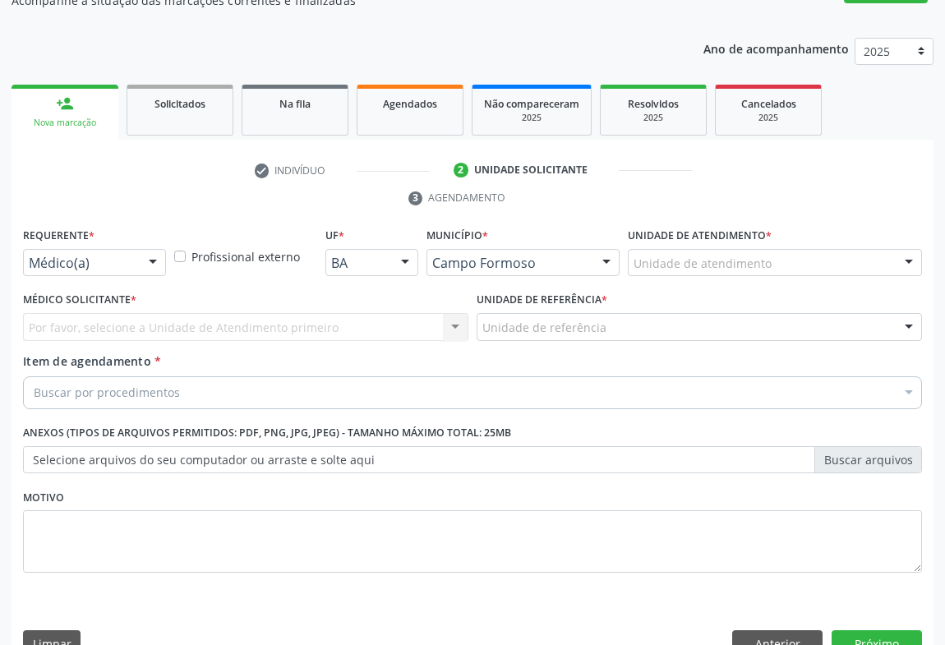
click at [131, 249] on div "Médico(a)" at bounding box center [94, 263] width 143 height 28
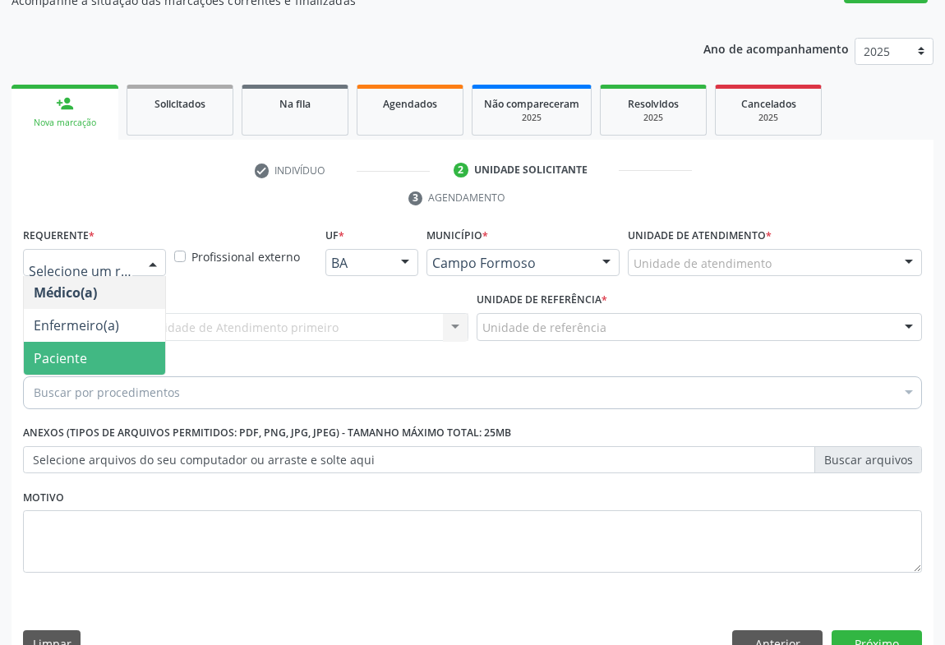
drag, startPoint x: 122, startPoint y: 314, endPoint x: 210, endPoint y: 301, distance: 89.7
click at [122, 342] on span "Paciente" at bounding box center [94, 358] width 141 height 33
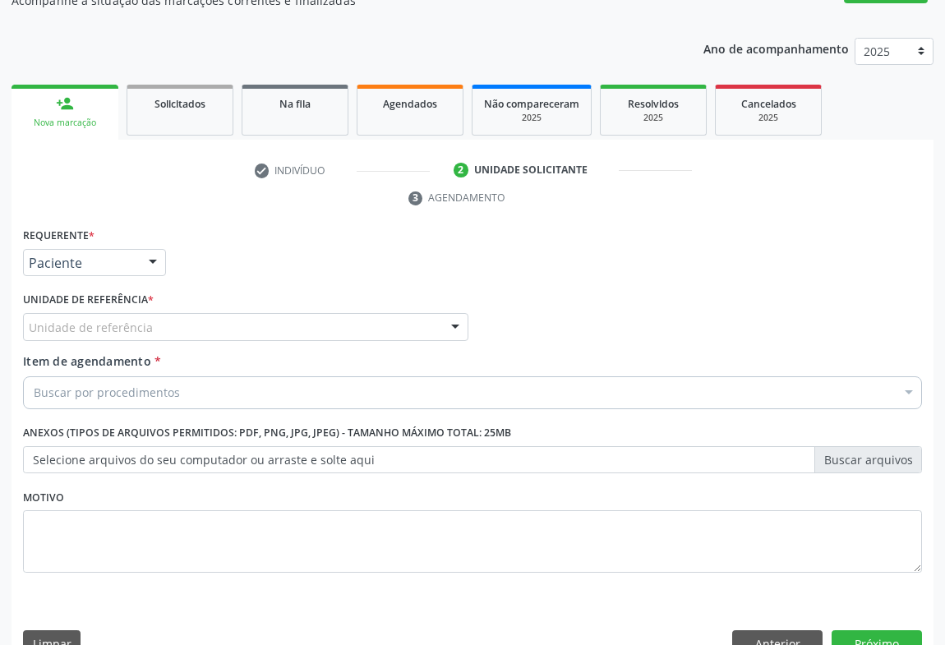
click at [212, 313] on div "Unidade de referência" at bounding box center [245, 327] width 445 height 28
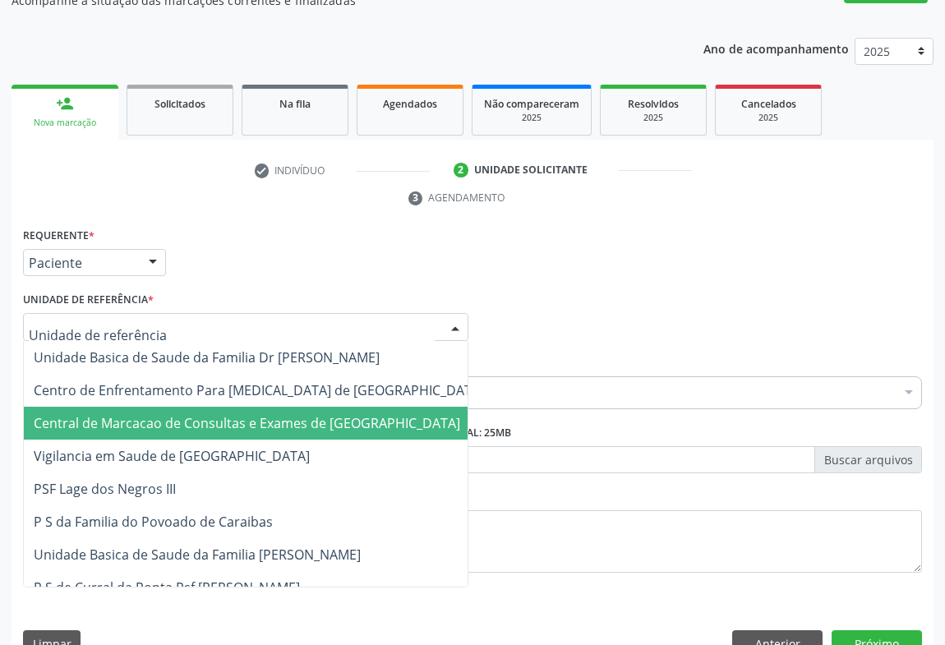
click at [222, 407] on span "Central de Marcacao de Consultas e Exames de [GEOGRAPHIC_DATA]" at bounding box center [259, 423] width 470 height 33
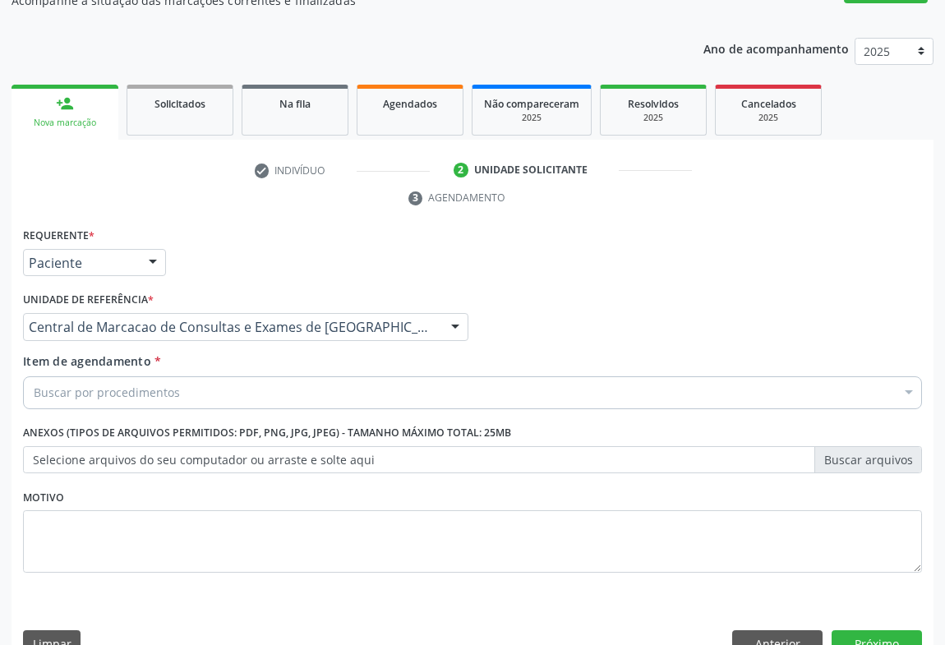
click at [246, 376] on div "Buscar por procedimentos" at bounding box center [472, 392] width 899 height 33
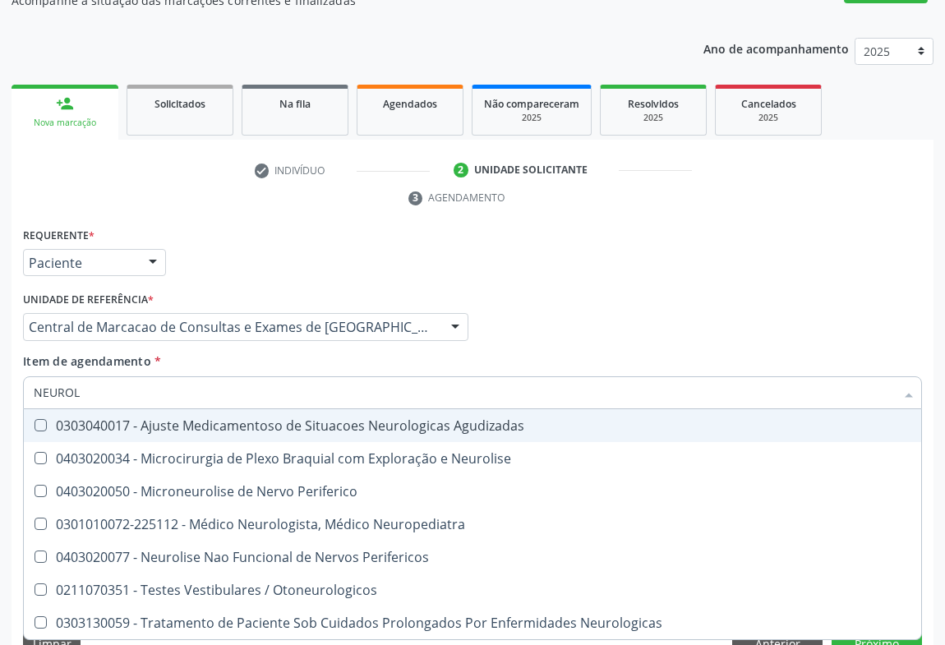
type input "NEUROLO"
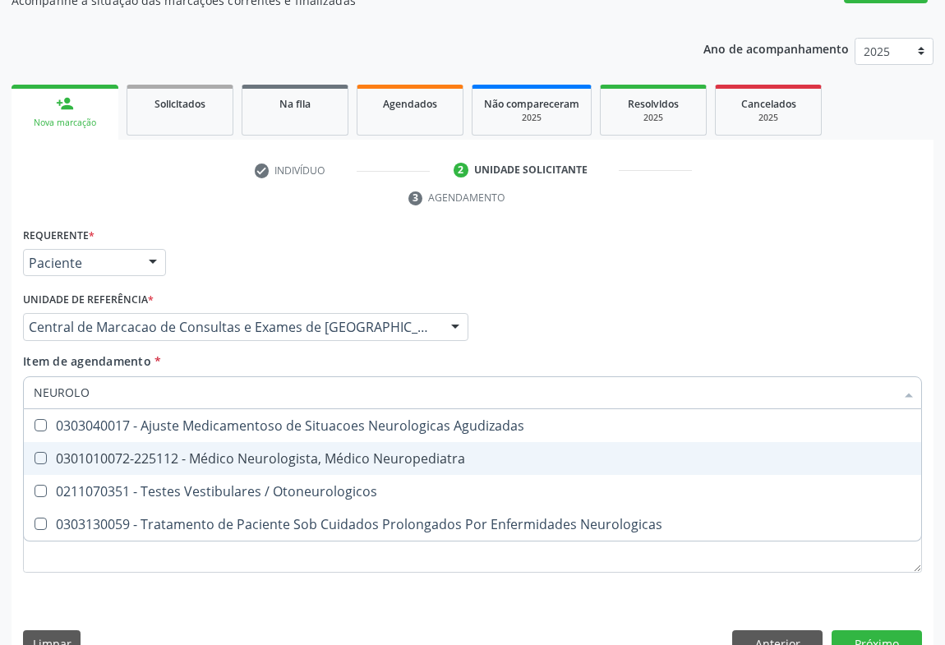
click at [278, 452] on div "0301010072-225112 - Médico Neurologista, Médico Neuropediatra" at bounding box center [472, 458] width 877 height 13
checkbox Neuropediatra "true"
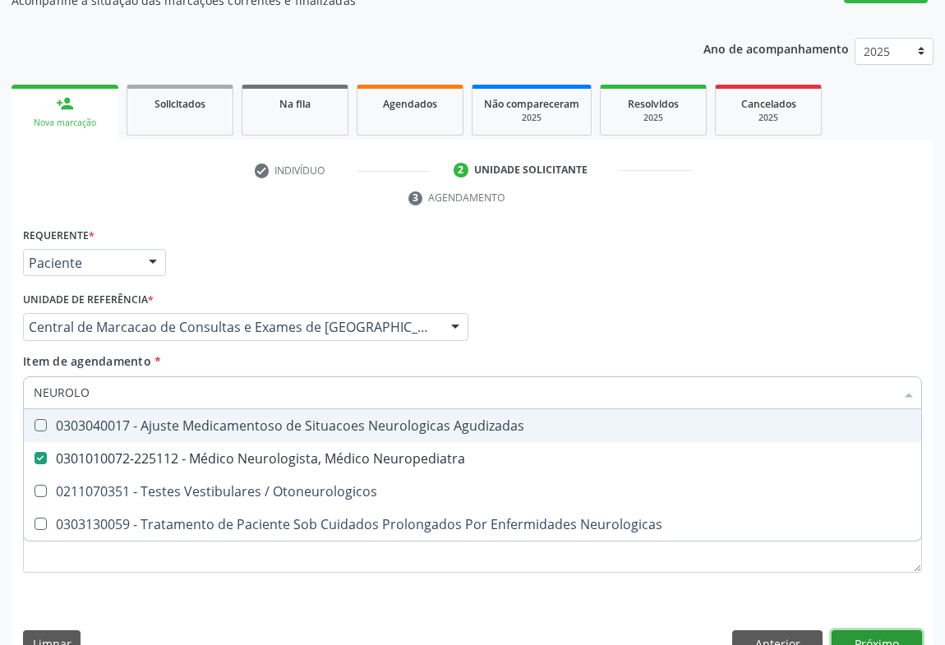
click at [846, 600] on div "Requerente * Paciente Médico(a) Enfermeiro(a) Paciente Nenhum resultado encontr…" at bounding box center [472, 446] width 922 height 446
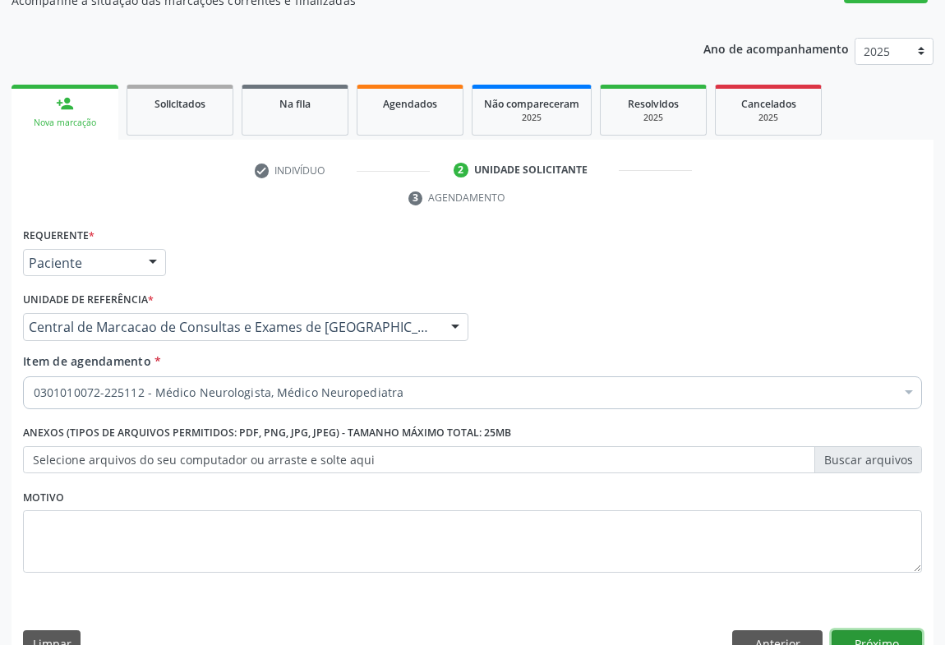
click at [875, 630] on button "Próximo" at bounding box center [876, 644] width 90 height 28
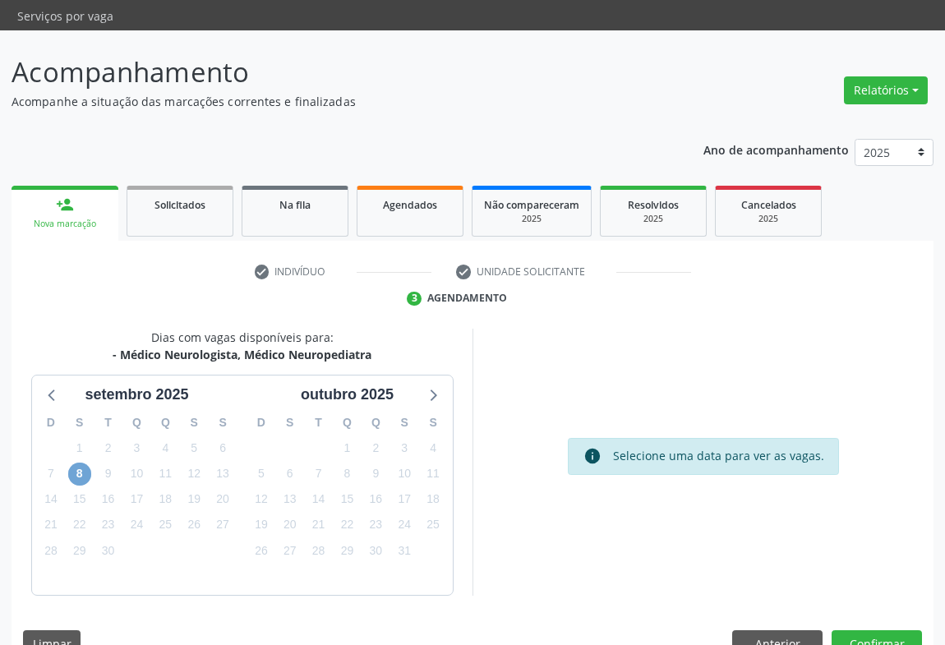
click at [76, 462] on span "8" at bounding box center [79, 473] width 23 height 23
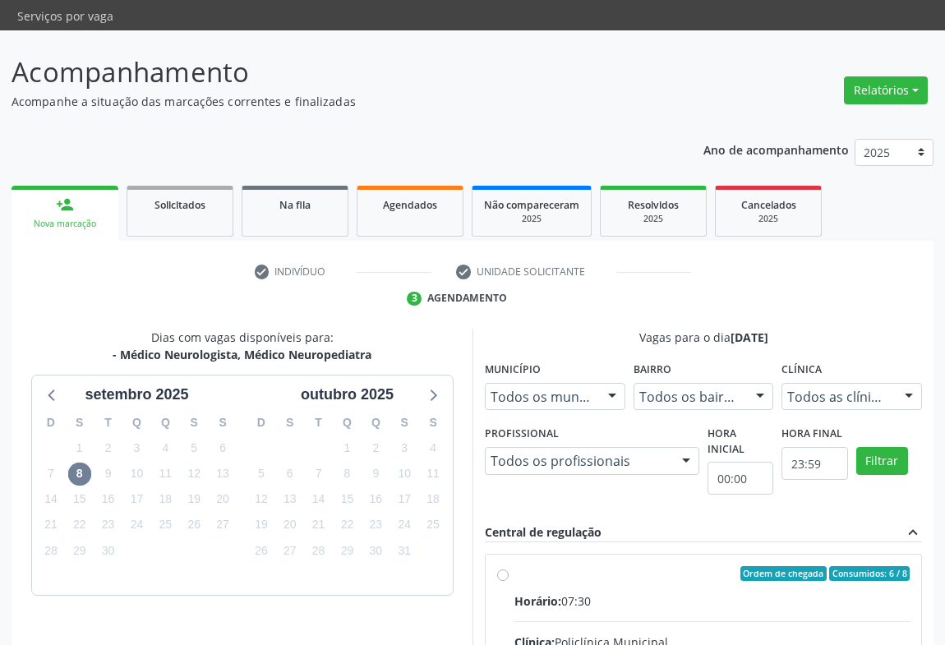
click at [508, 566] on input "Ordem de chegada Consumidos: 6 / 8 Horário: 07:30 Clínica: Policlínica Municipa…" at bounding box center [502, 573] width 11 height 15
radio input "true"
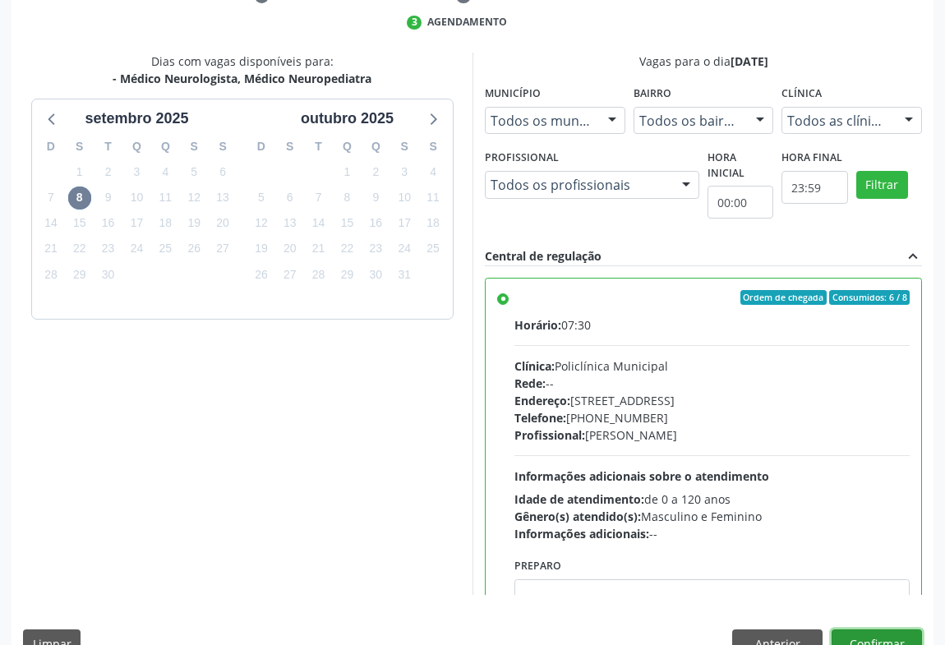
click at [877, 629] on button "Confirmar" at bounding box center [876, 643] width 90 height 28
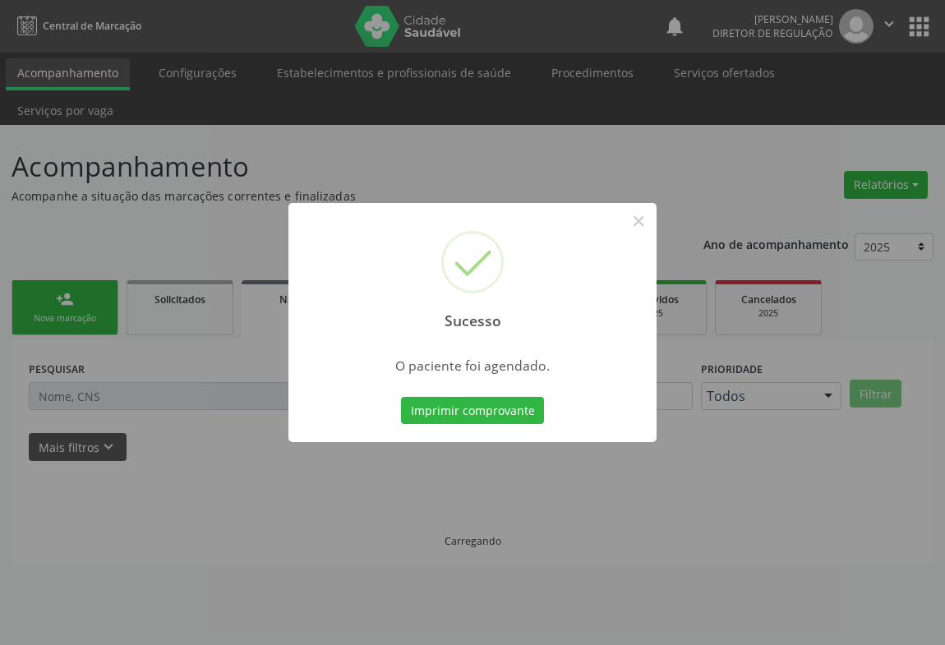
scroll to position [0, 0]
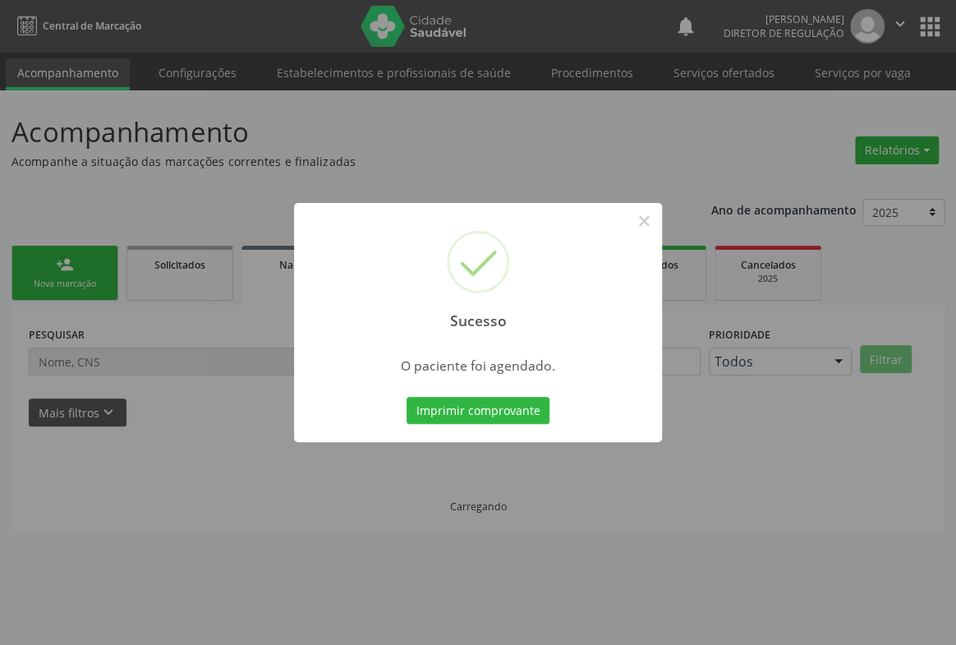
click at [407, 397] on button "Imprimir comprovante" at bounding box center [478, 411] width 143 height 28
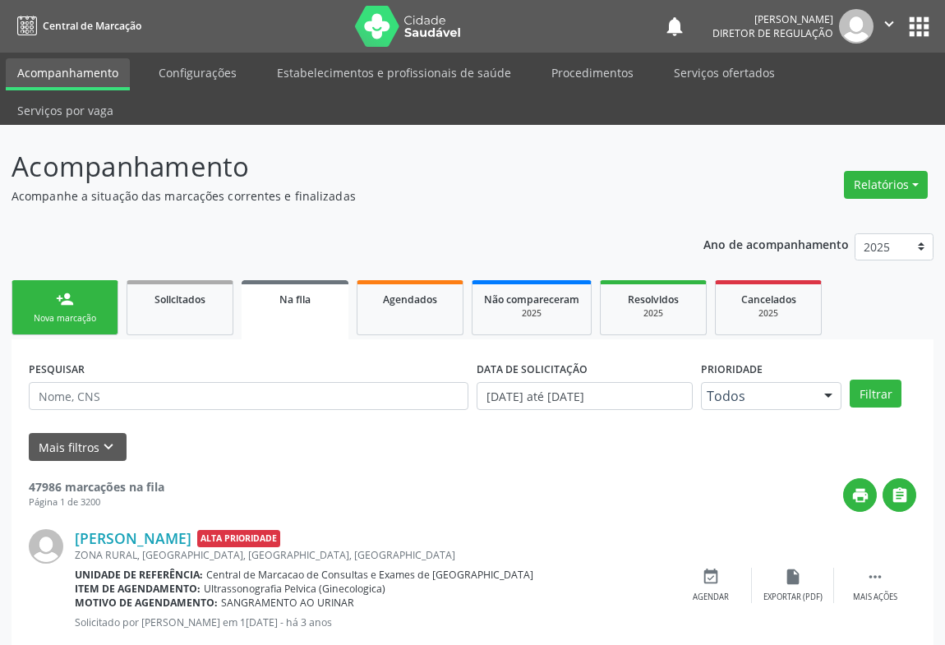
click at [72, 290] on div "person_add" at bounding box center [65, 299] width 18 height 18
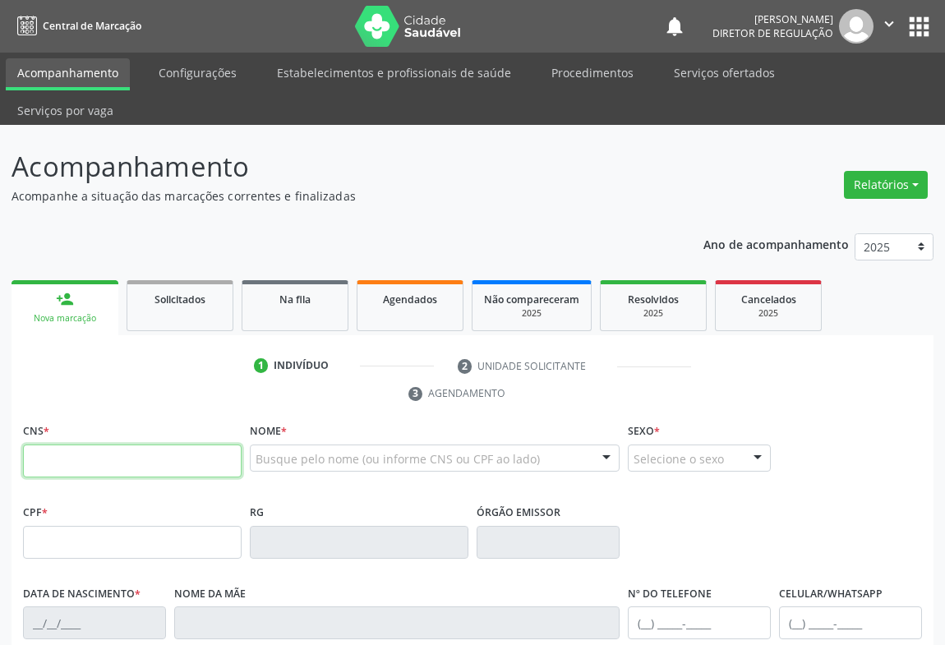
click at [94, 444] on input "text" at bounding box center [132, 460] width 218 height 33
type input "708 6005 1600 7186"
type input "0526554160"
type input "2[DATE]"
type input "[PHONE_NUMBER]"
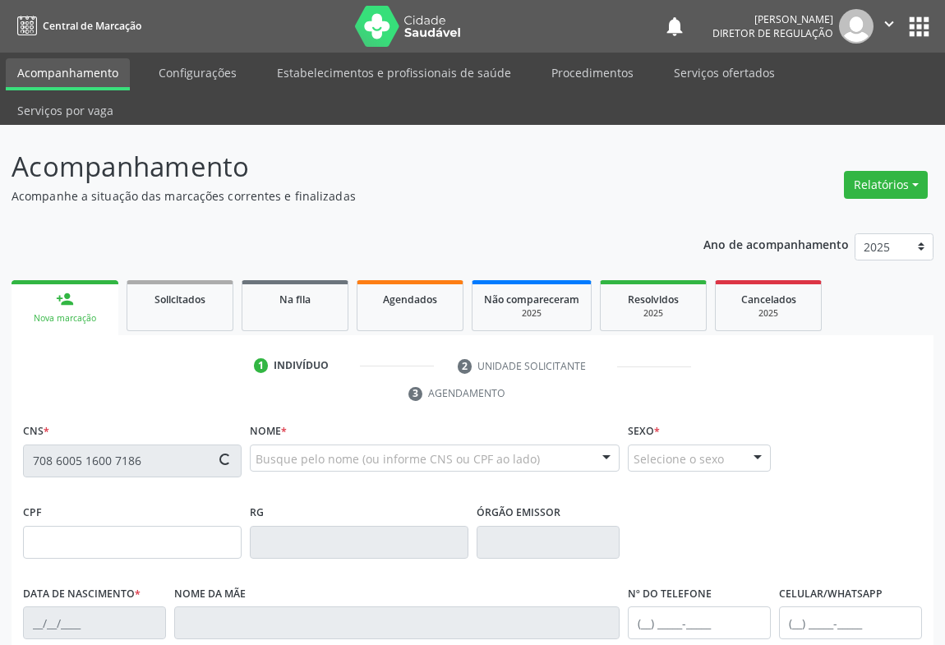
type input "[PHONE_NUMBER]"
type input "638.412.075-53"
type input "S/N"
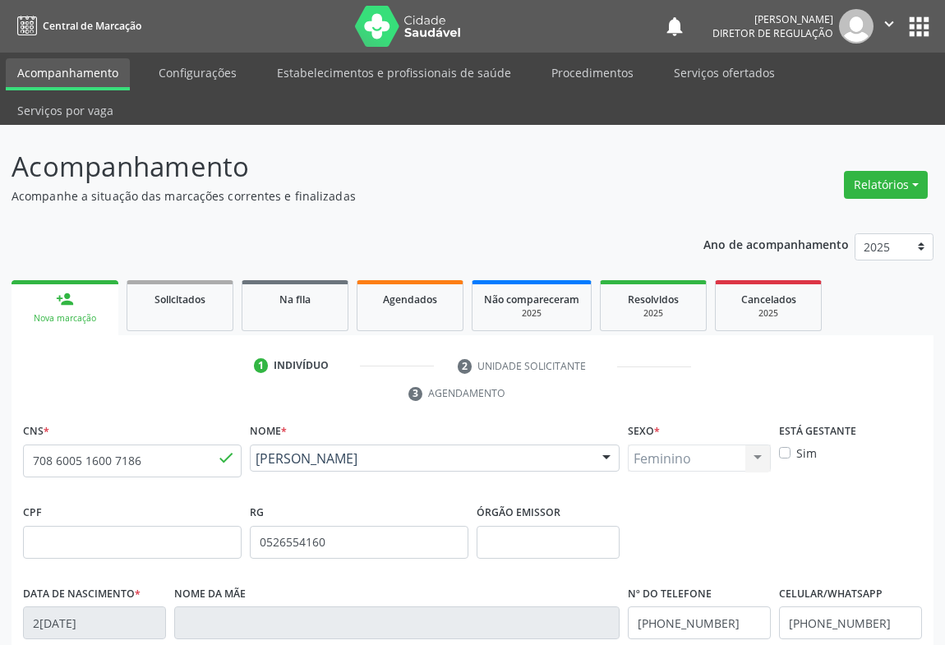
scroll to position [272, 0]
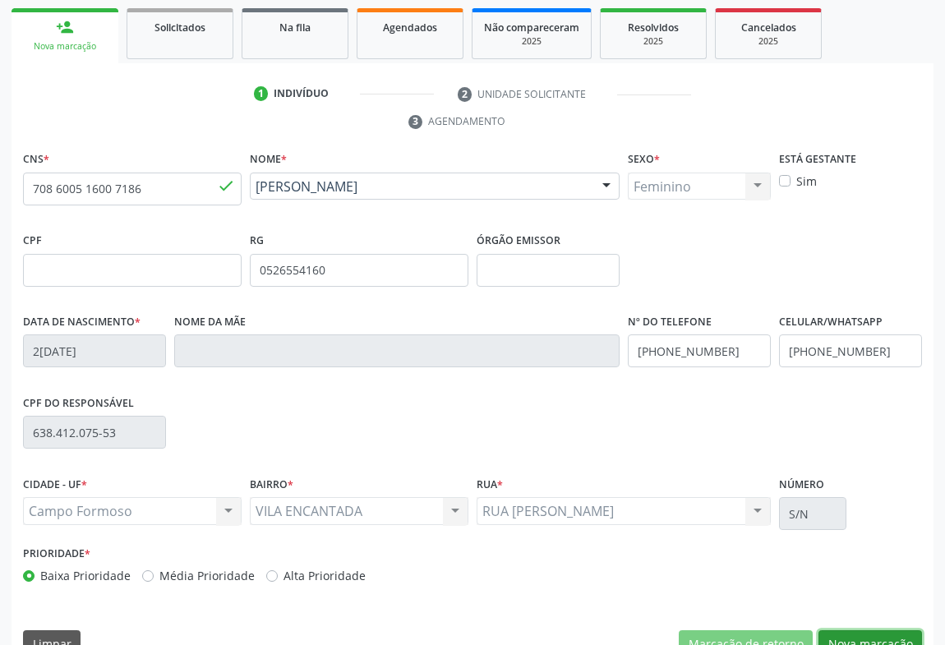
click at [862, 630] on button "Nova marcação" at bounding box center [869, 644] width 103 height 28
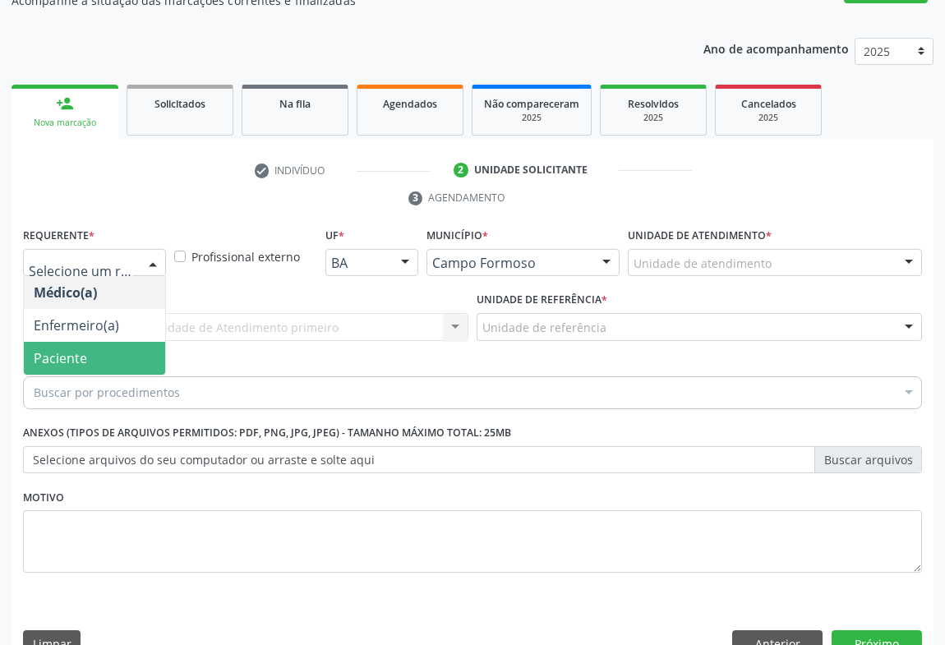
click at [107, 342] on span "Paciente" at bounding box center [94, 358] width 141 height 33
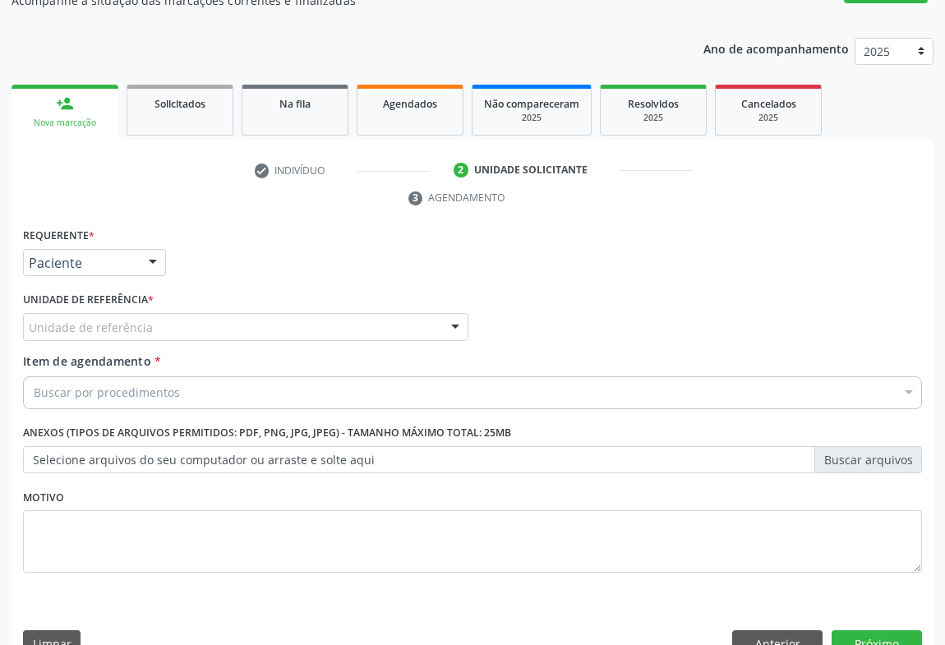
click at [296, 305] on div "Unidade de referência * Unidade de referência Unidade Basica de Saude da Famili…" at bounding box center [245, 319] width 453 height 64
click at [297, 313] on div "Unidade de referência" at bounding box center [245, 327] width 445 height 28
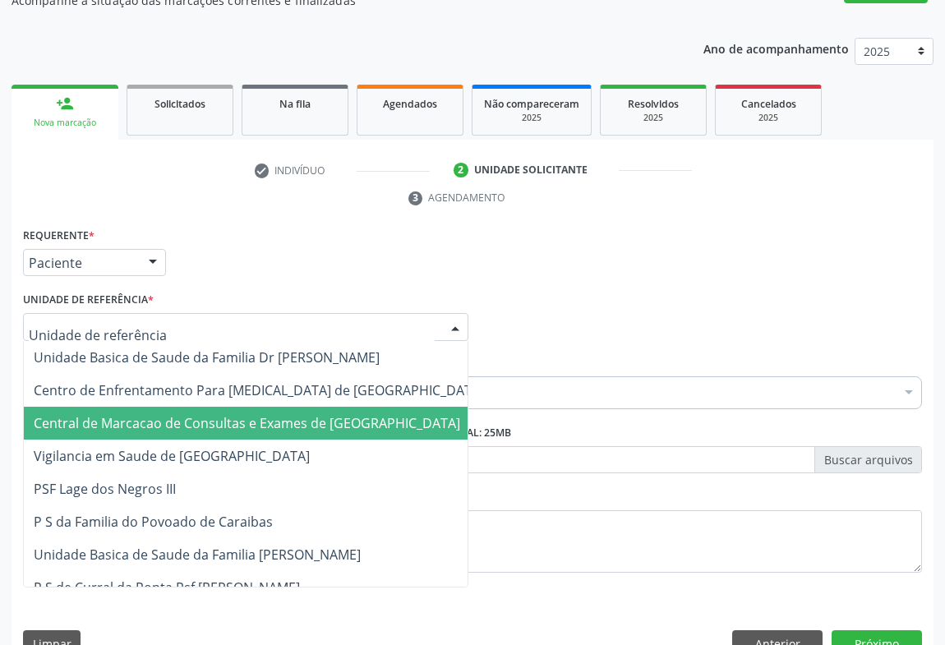
drag, startPoint x: 296, startPoint y: 371, endPoint x: 310, endPoint y: 361, distance: 18.2
click at [296, 407] on span "Central de Marcacao de Consultas e Exames de [GEOGRAPHIC_DATA]" at bounding box center [259, 423] width 470 height 33
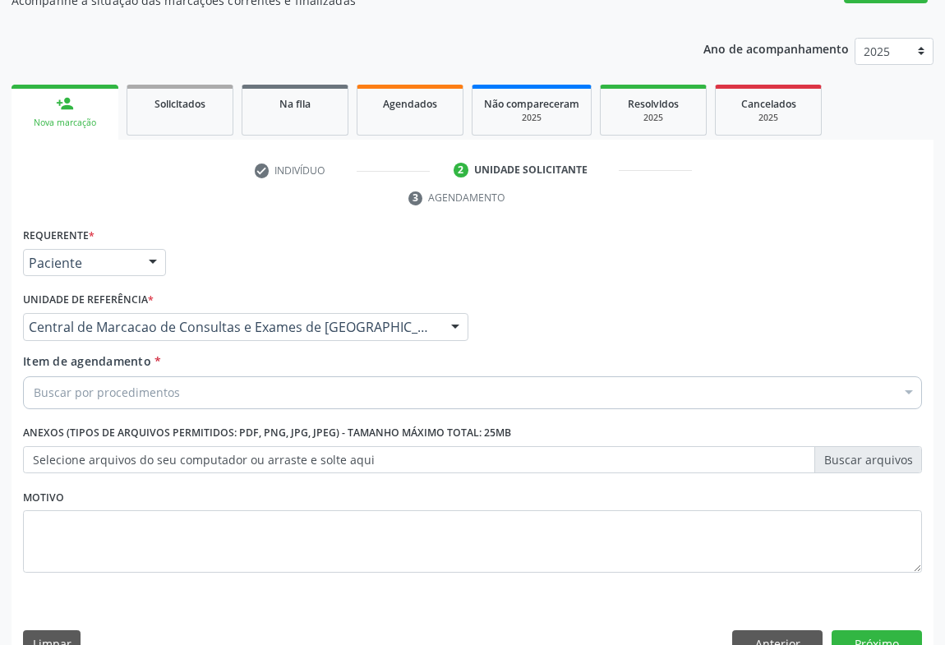
click at [313, 376] on div "Buscar por procedimentos" at bounding box center [472, 392] width 899 height 33
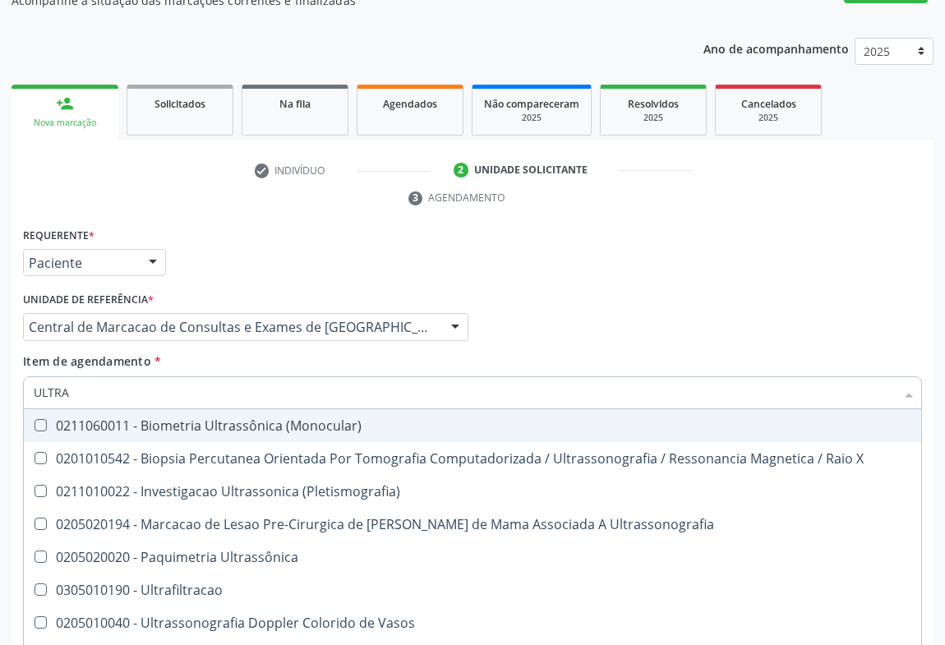
type input "ULTRAS"
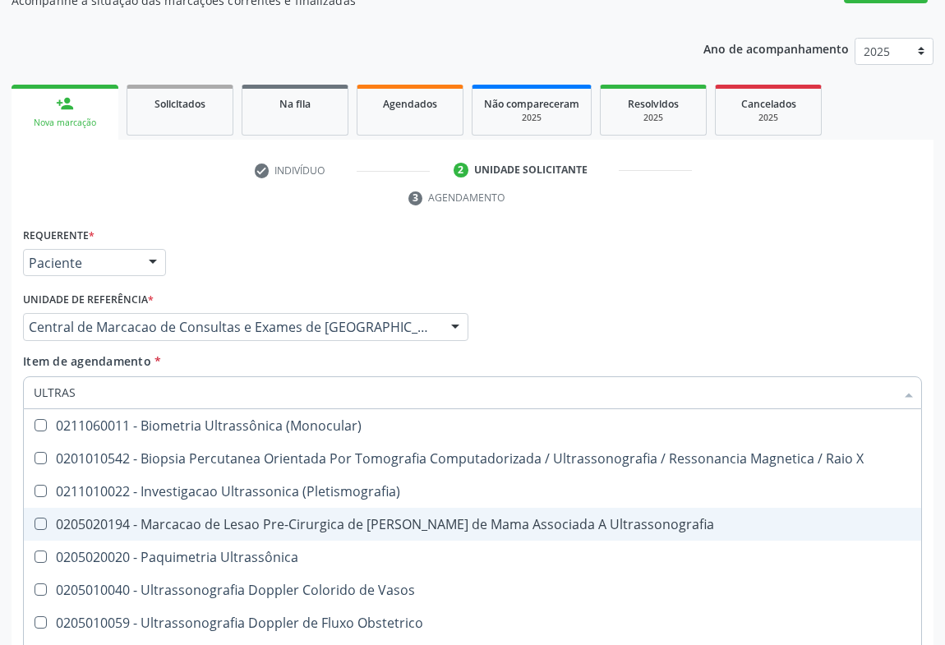
scroll to position [149, 0]
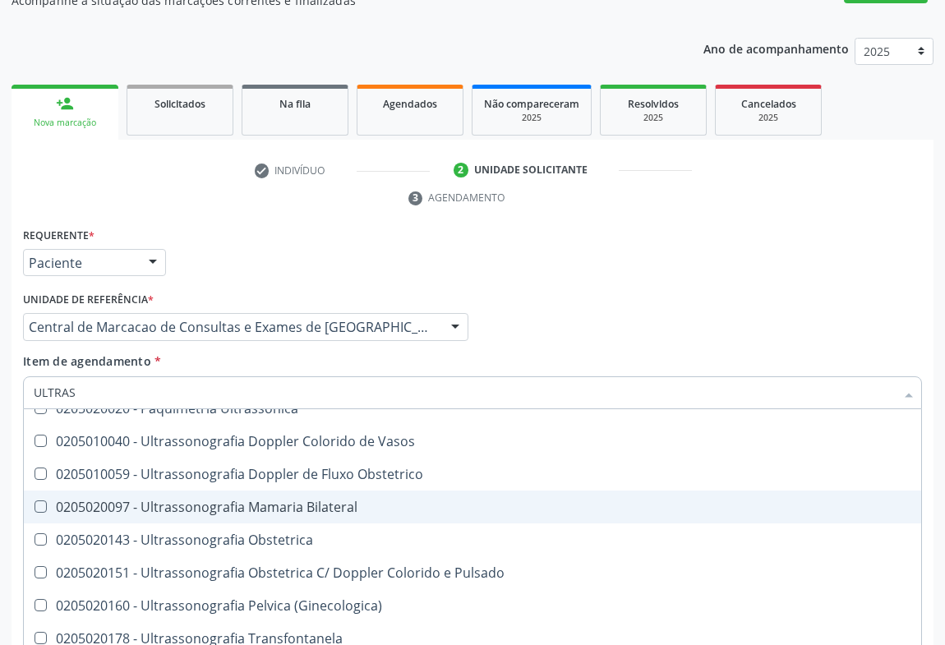
click at [361, 500] on div "0205020097 - Ultrassonografia Mamaria Bilateral" at bounding box center [472, 506] width 877 height 13
checkbox Bilateral "true"
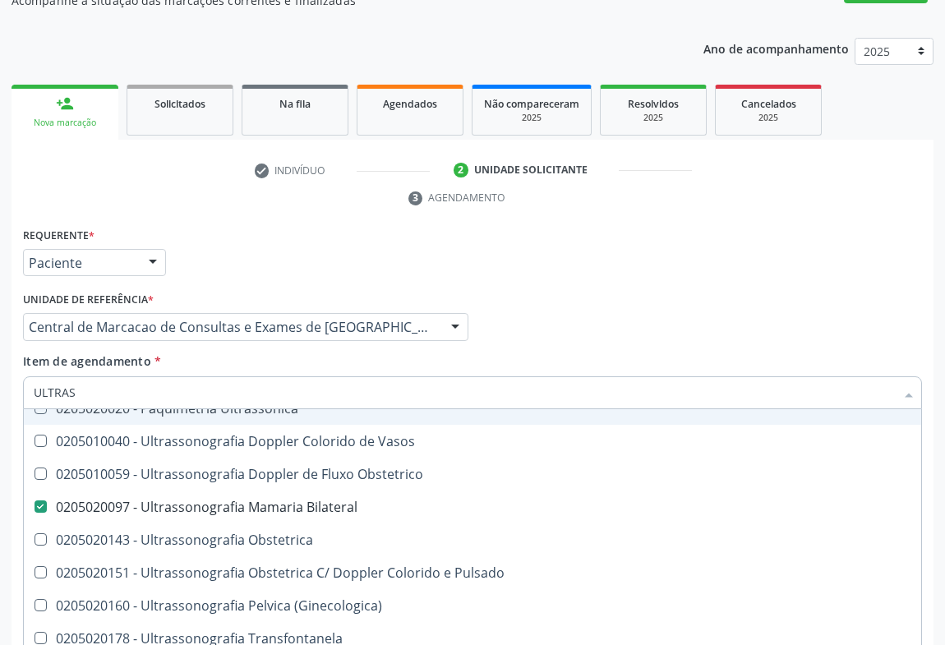
click at [857, 305] on div "Médico Solicitante Por favor, selecione a Unidade de Atendimento primeiro Nenhu…" at bounding box center [472, 319] width 907 height 64
checkbox X "true"
checkbox Bilateral "false"
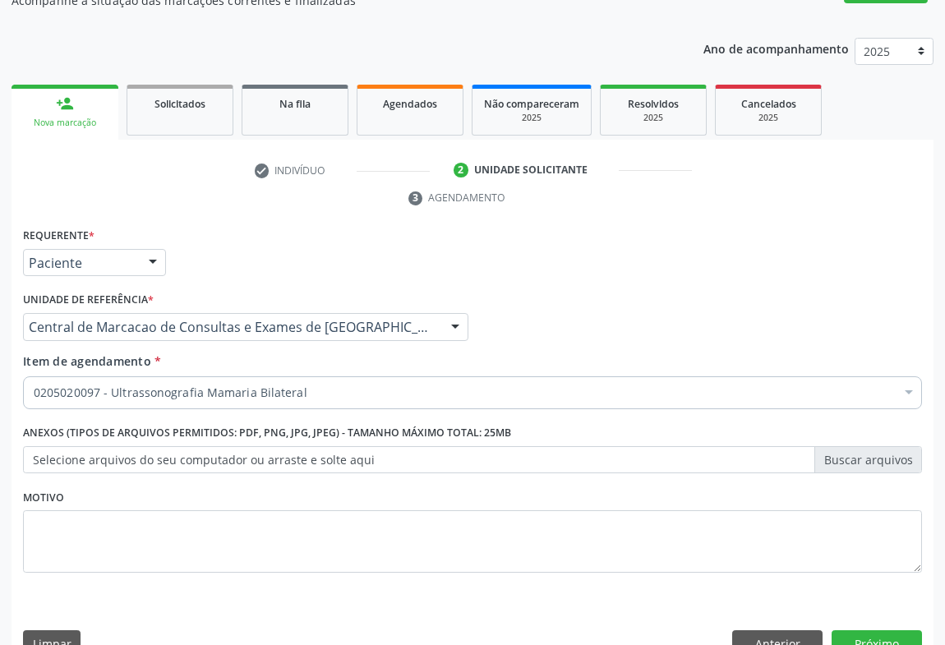
scroll to position [0, 0]
click at [872, 630] on button "Próximo" at bounding box center [876, 644] width 90 height 28
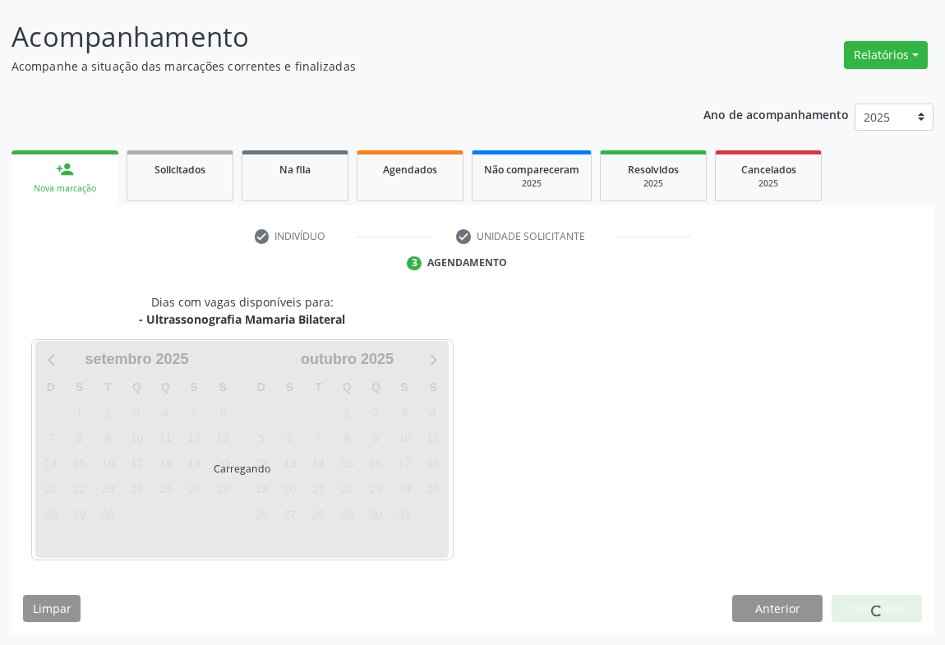
scroll to position [94, 0]
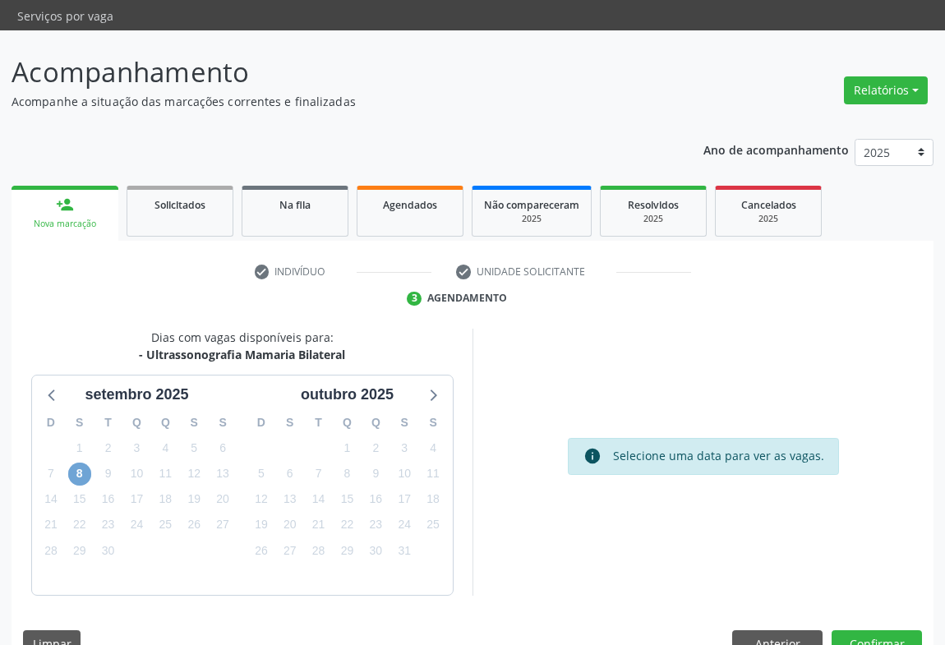
click at [76, 462] on span "8" at bounding box center [79, 473] width 23 height 23
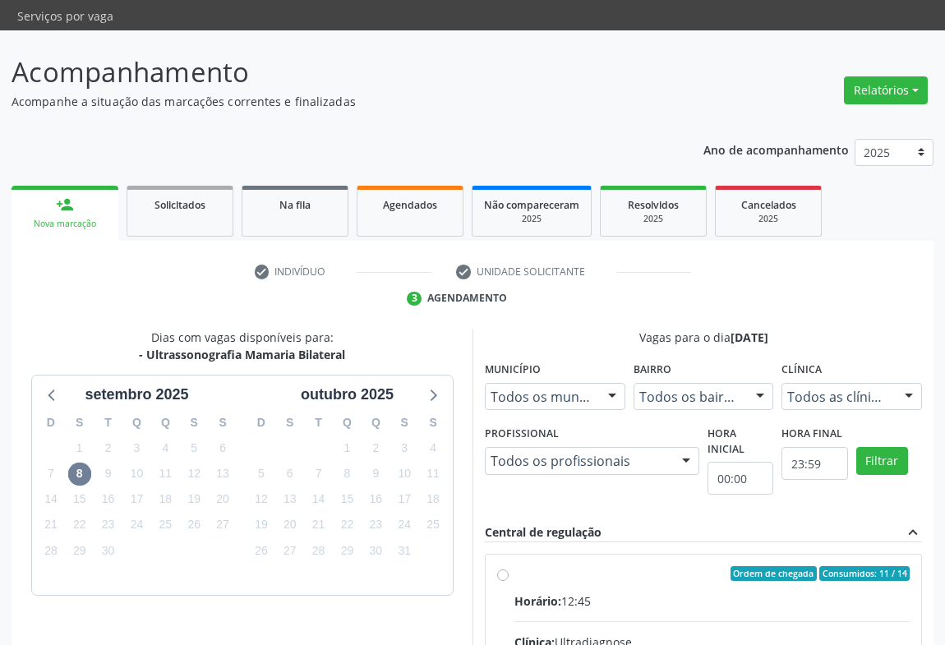
click at [508, 566] on input "Ordem de chegada Consumidos: 11 / 14 Horário: 12:45 Clínica: Ultradiagnose Rede…" at bounding box center [502, 573] width 11 height 15
radio input "true"
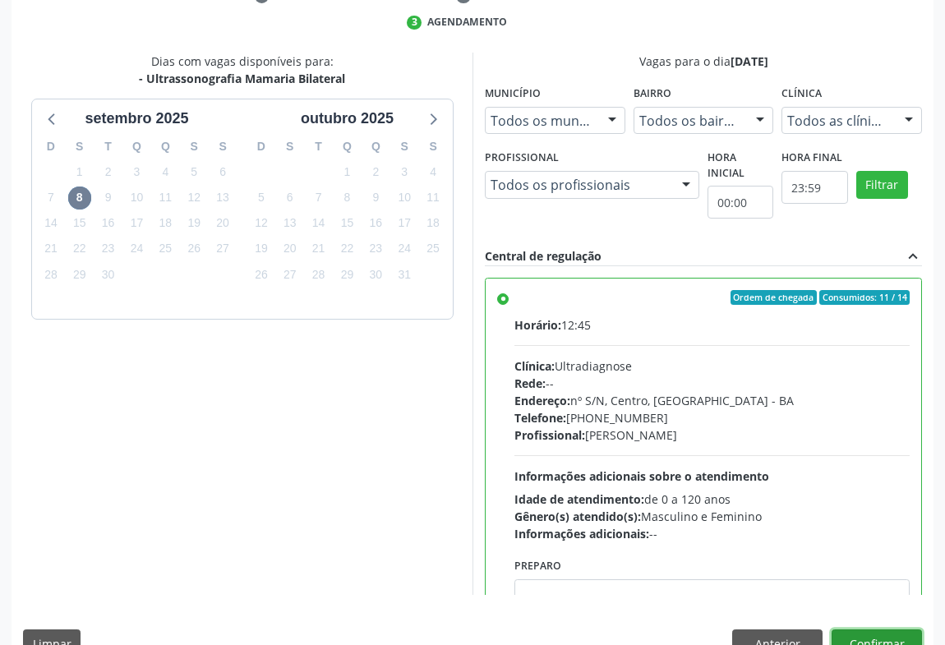
click at [870, 629] on button "Confirmar" at bounding box center [876, 643] width 90 height 28
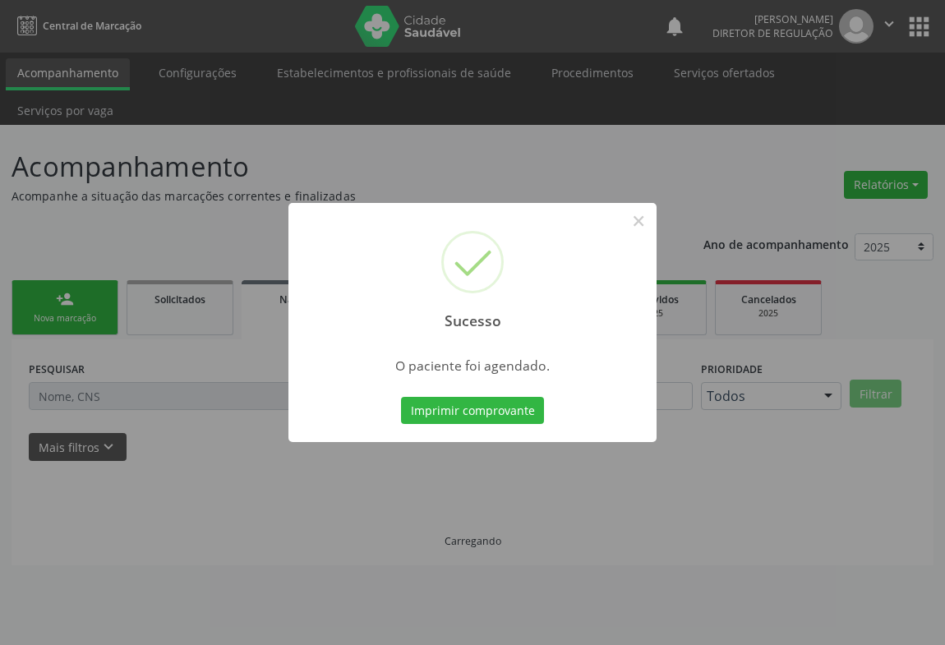
scroll to position [0, 0]
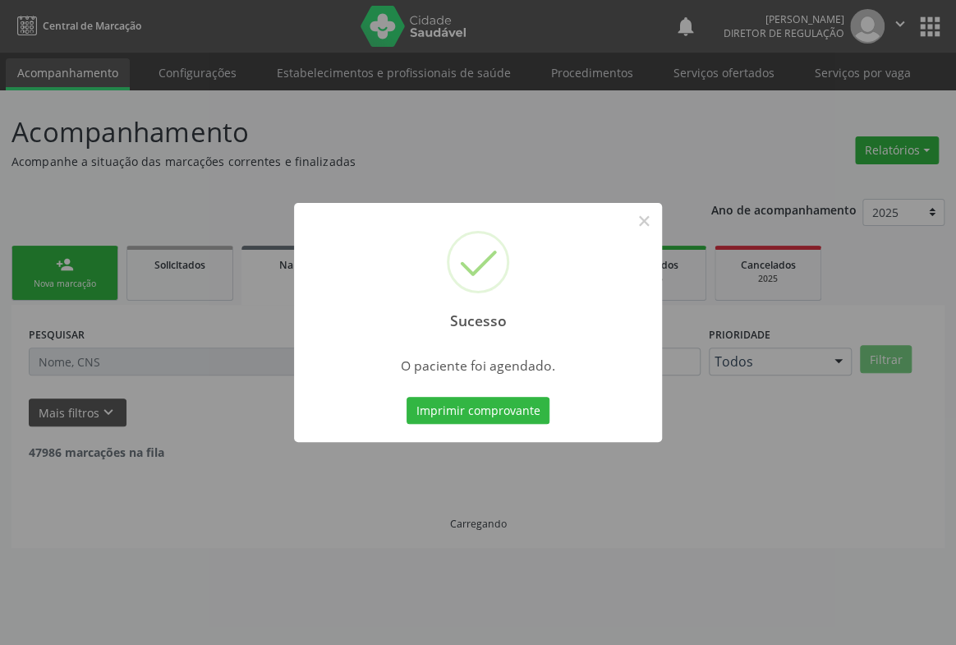
click at [407, 397] on button "Imprimir comprovante" at bounding box center [478, 411] width 143 height 28
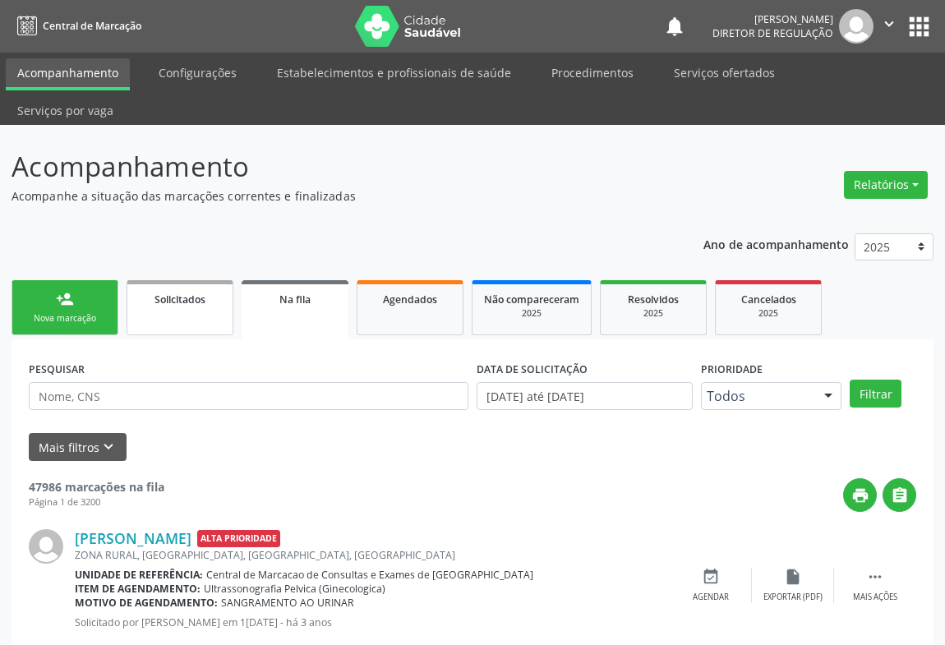
click at [131, 280] on link "Solicitados" at bounding box center [179, 307] width 107 height 55
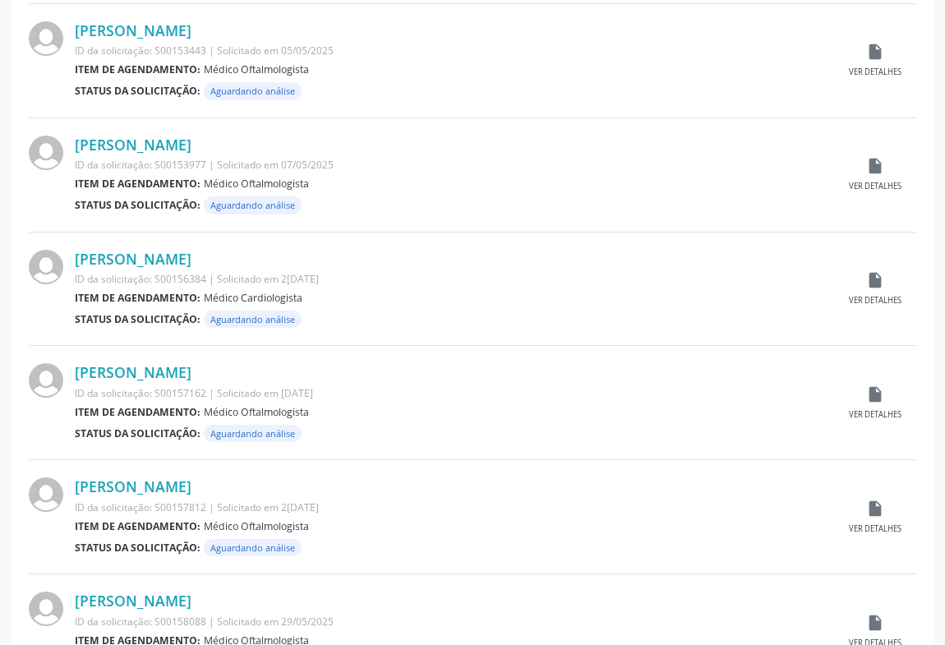
scroll to position [1568, 0]
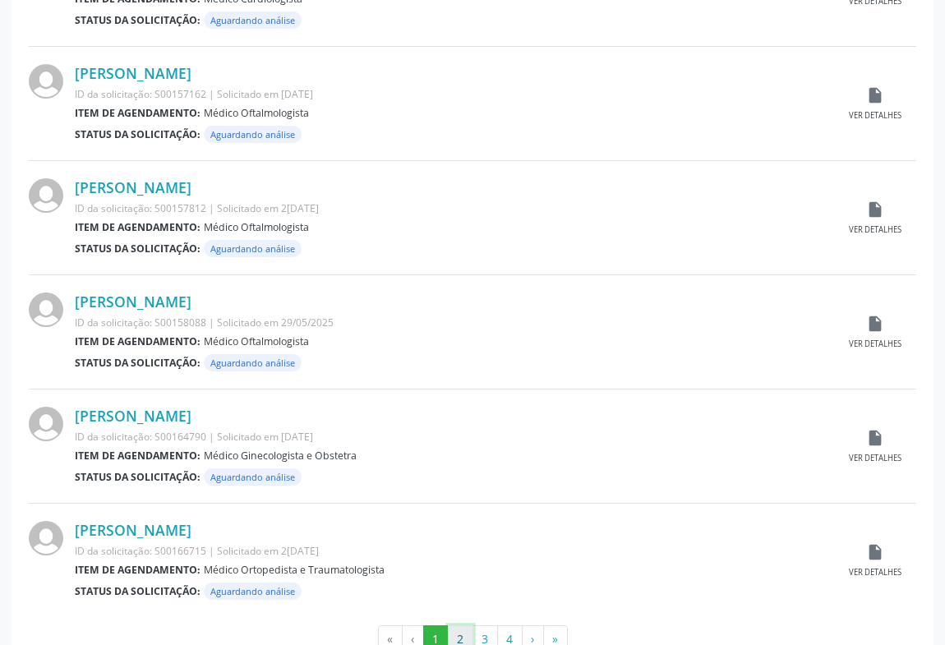
click at [462, 625] on button "2" at bounding box center [460, 639] width 25 height 28
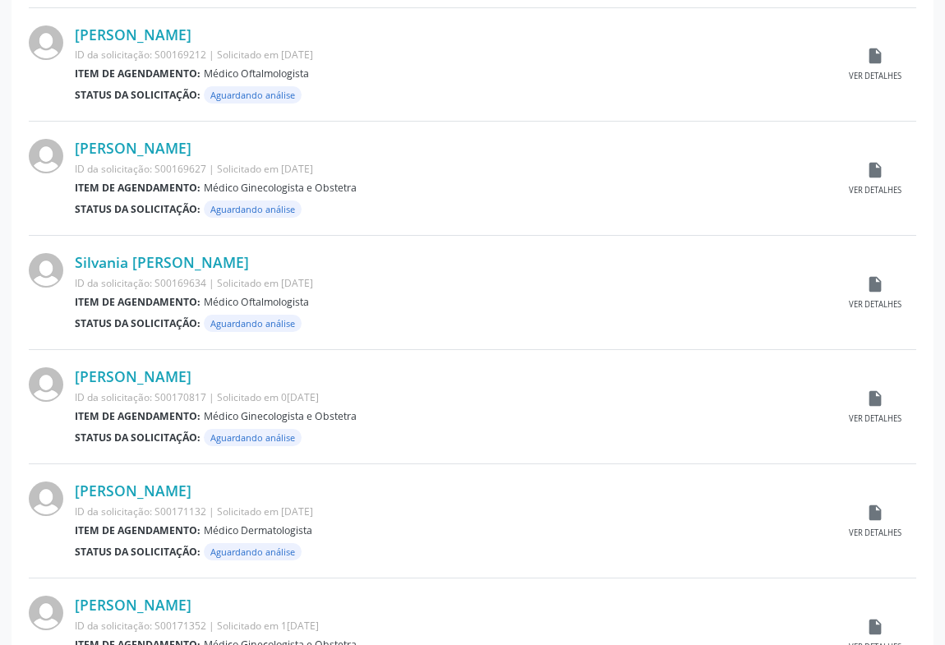
scroll to position [1579, 0]
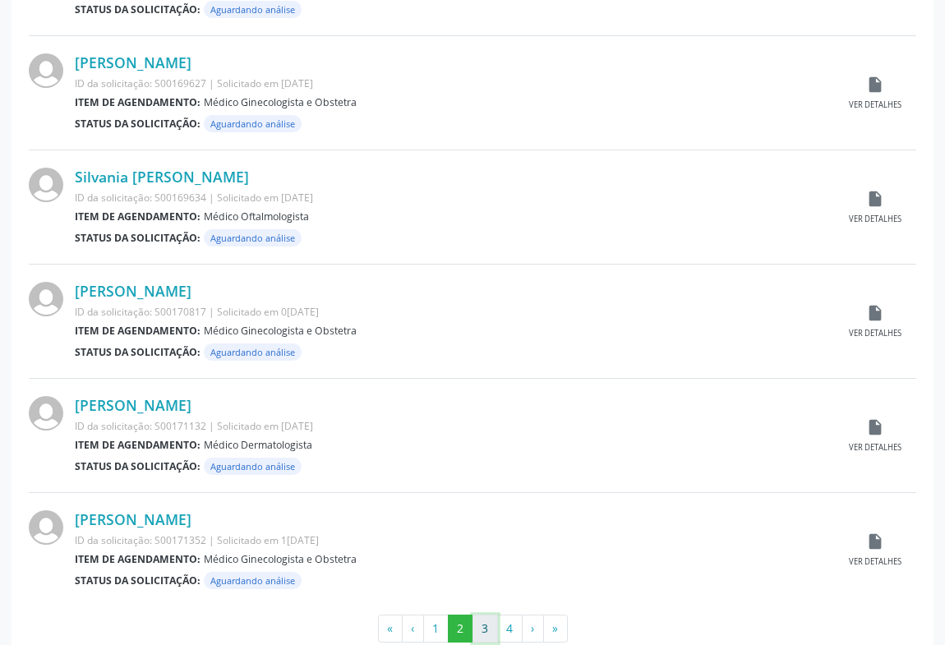
click at [489, 614] on button "3" at bounding box center [484, 628] width 25 height 28
click at [513, 614] on button "4" at bounding box center [509, 628] width 25 height 28
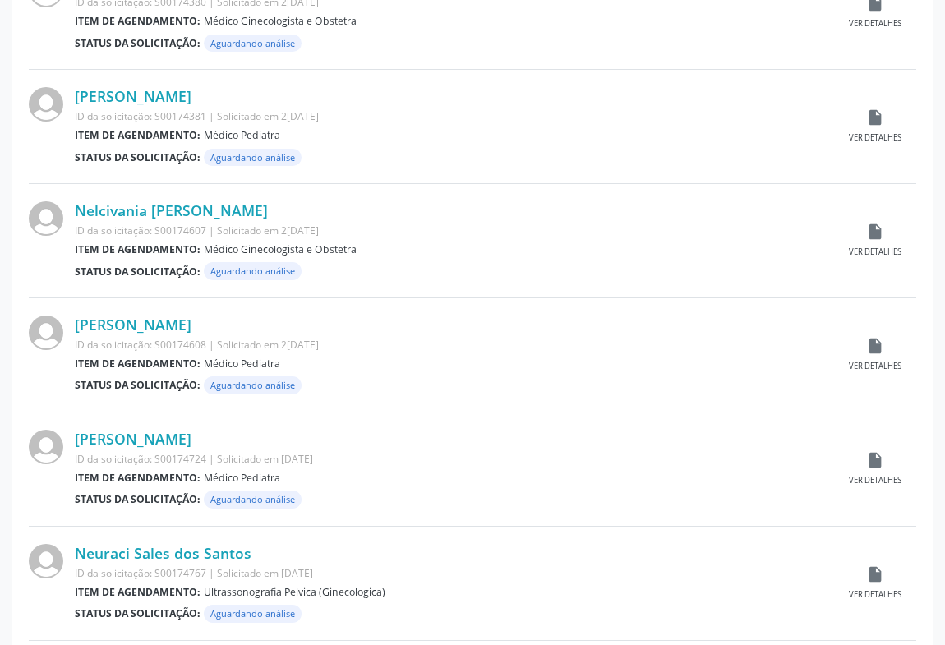
scroll to position [895, 0]
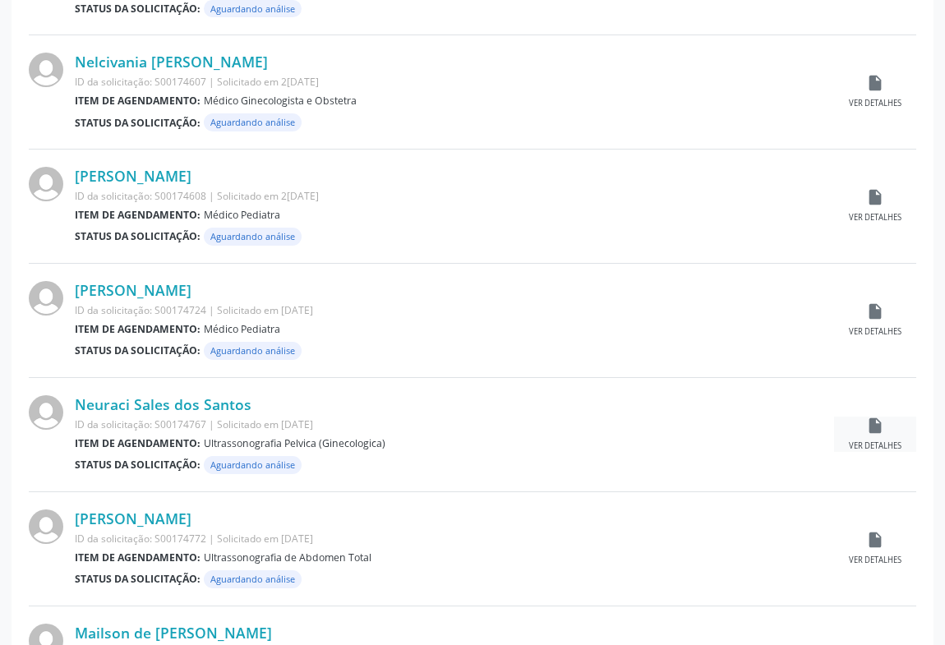
click at [882, 416] on div "insert_drive_file Ver detalhes" at bounding box center [875, 433] width 82 height 35
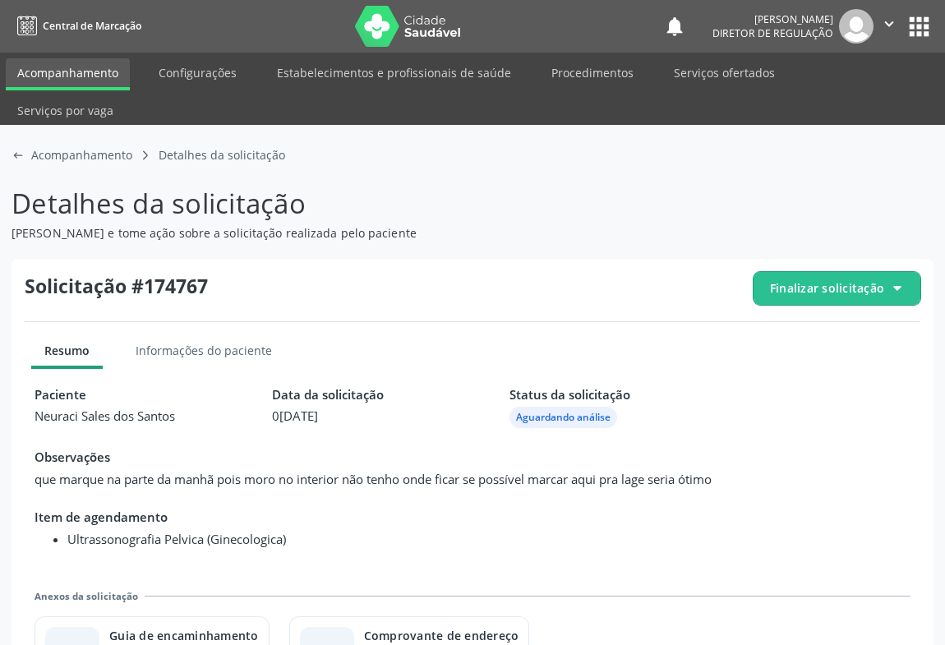
scroll to position [36, 0]
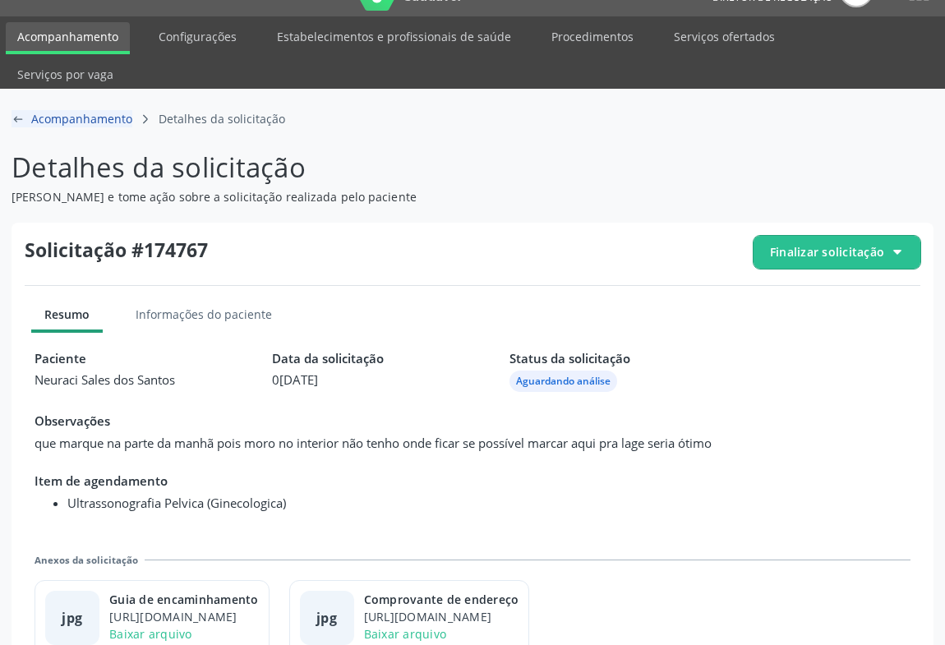
click at [17, 113] on icon "arrow-left-outline icon" at bounding box center [17, 119] width 13 height 13
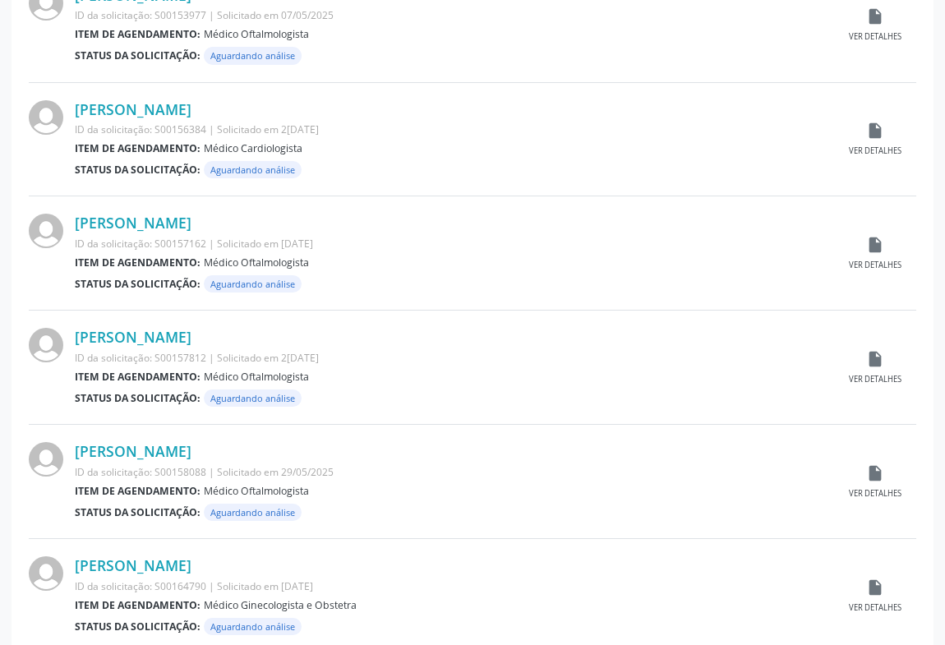
scroll to position [1579, 0]
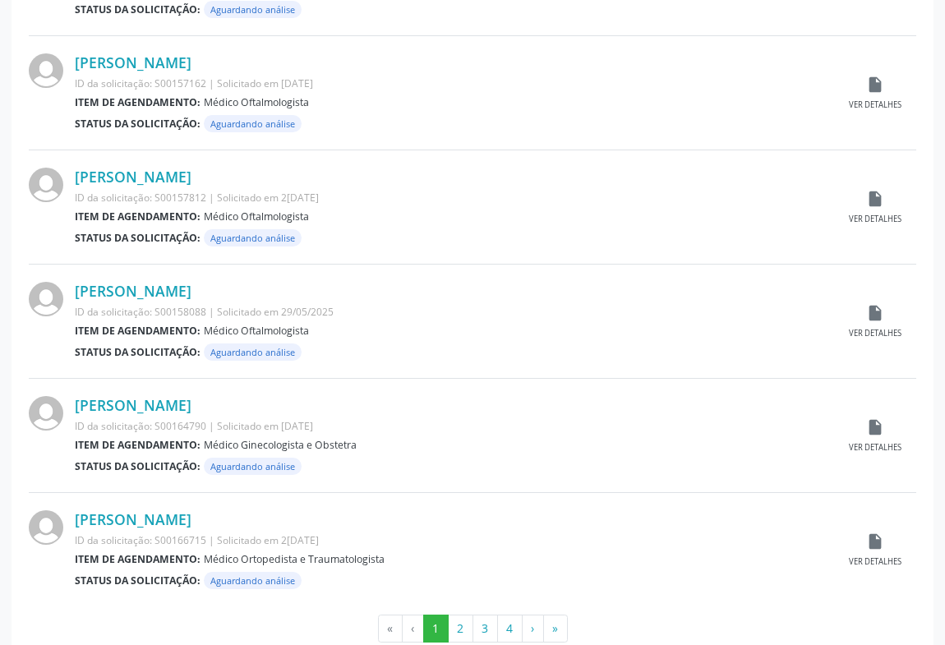
click at [507, 614] on button "4" at bounding box center [509, 628] width 25 height 28
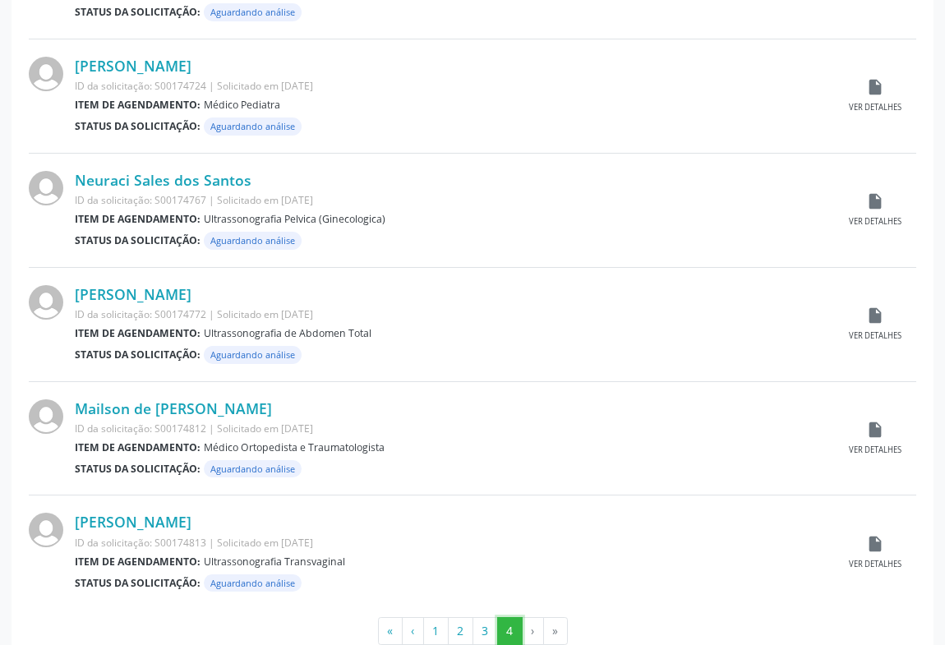
scroll to position [1123, 0]
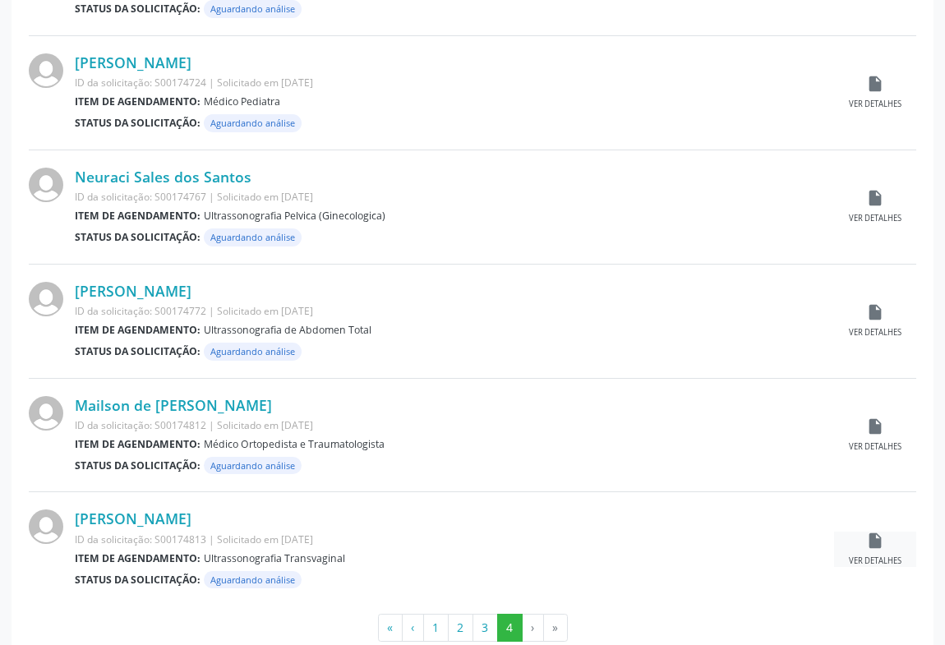
click at [874, 531] on icon "insert_drive_file" at bounding box center [875, 540] width 18 height 18
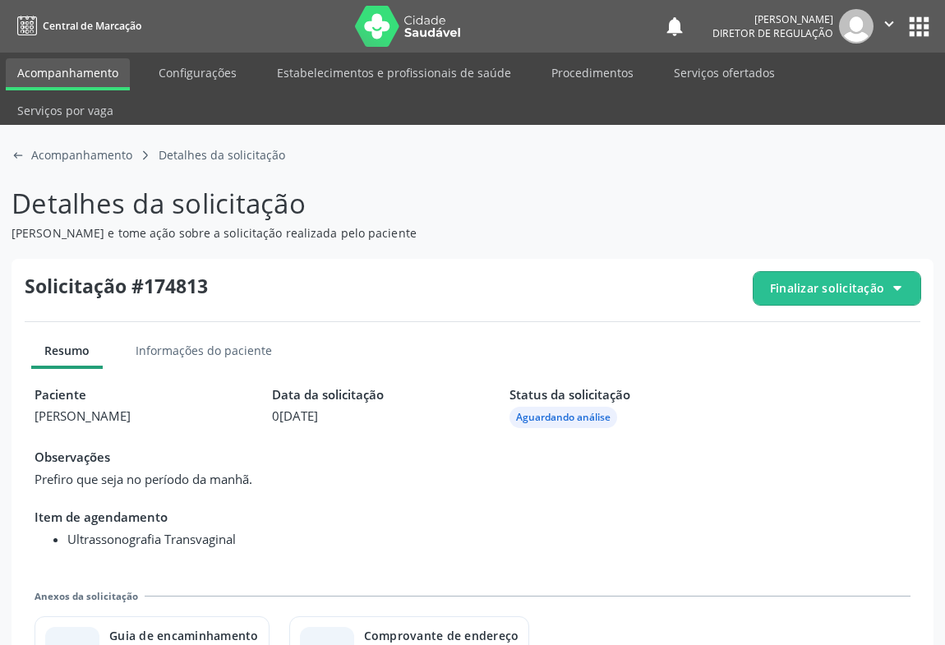
scroll to position [36, 0]
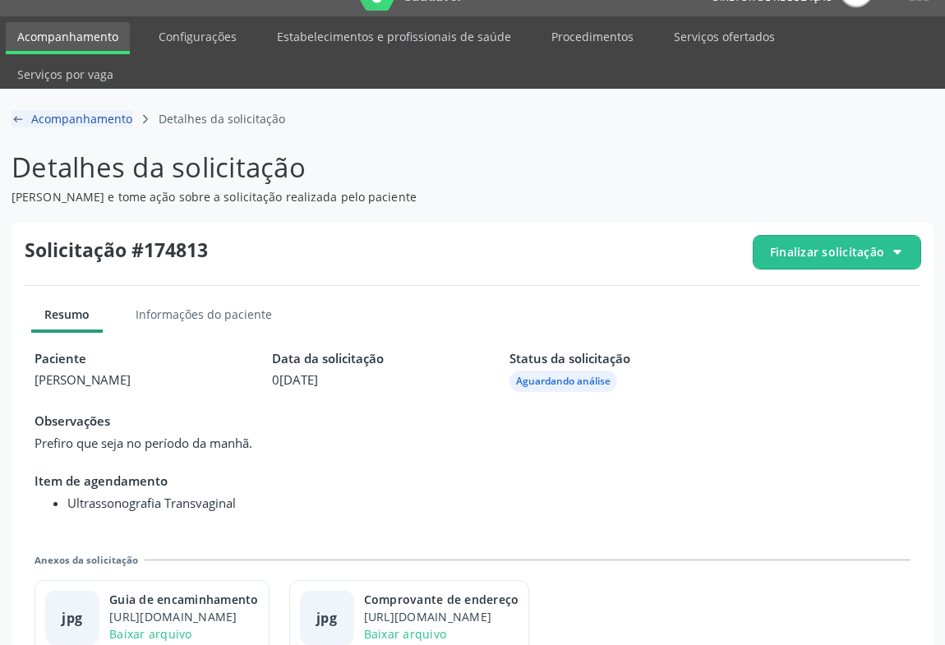
click at [12, 113] on icon "arrow-left-outline icon" at bounding box center [17, 119] width 13 height 13
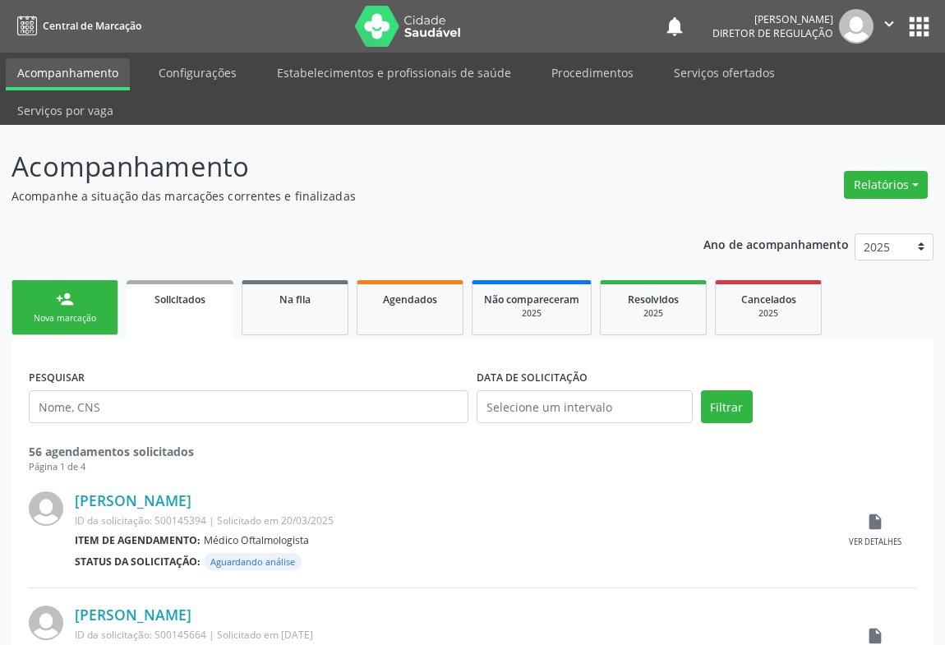
click at [890, 25] on icon "" at bounding box center [889, 24] width 18 height 18
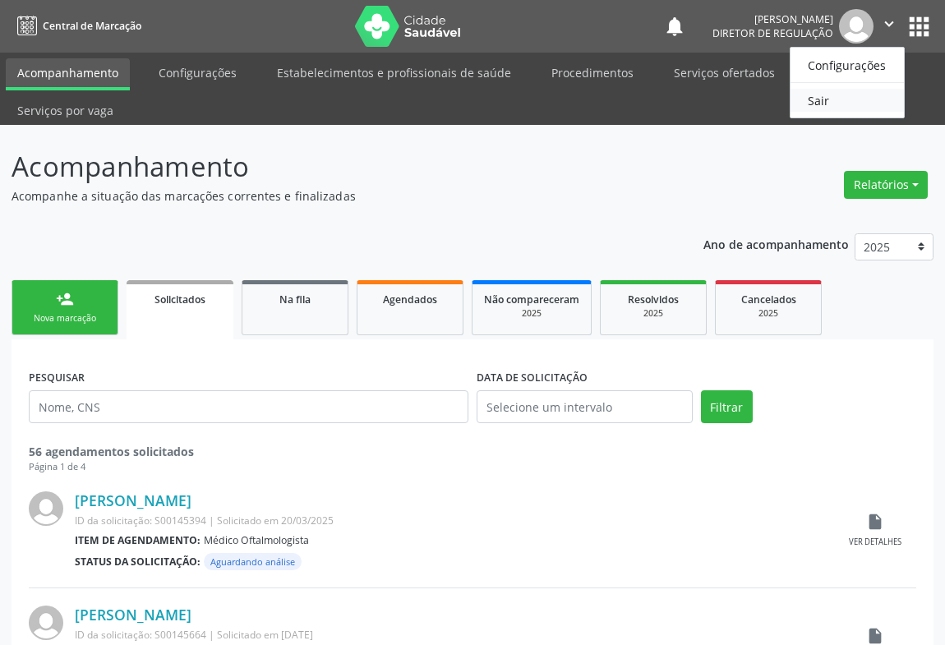
click at [829, 106] on link "Sair" at bounding box center [846, 100] width 113 height 23
